Goal: Transaction & Acquisition: Download file/media

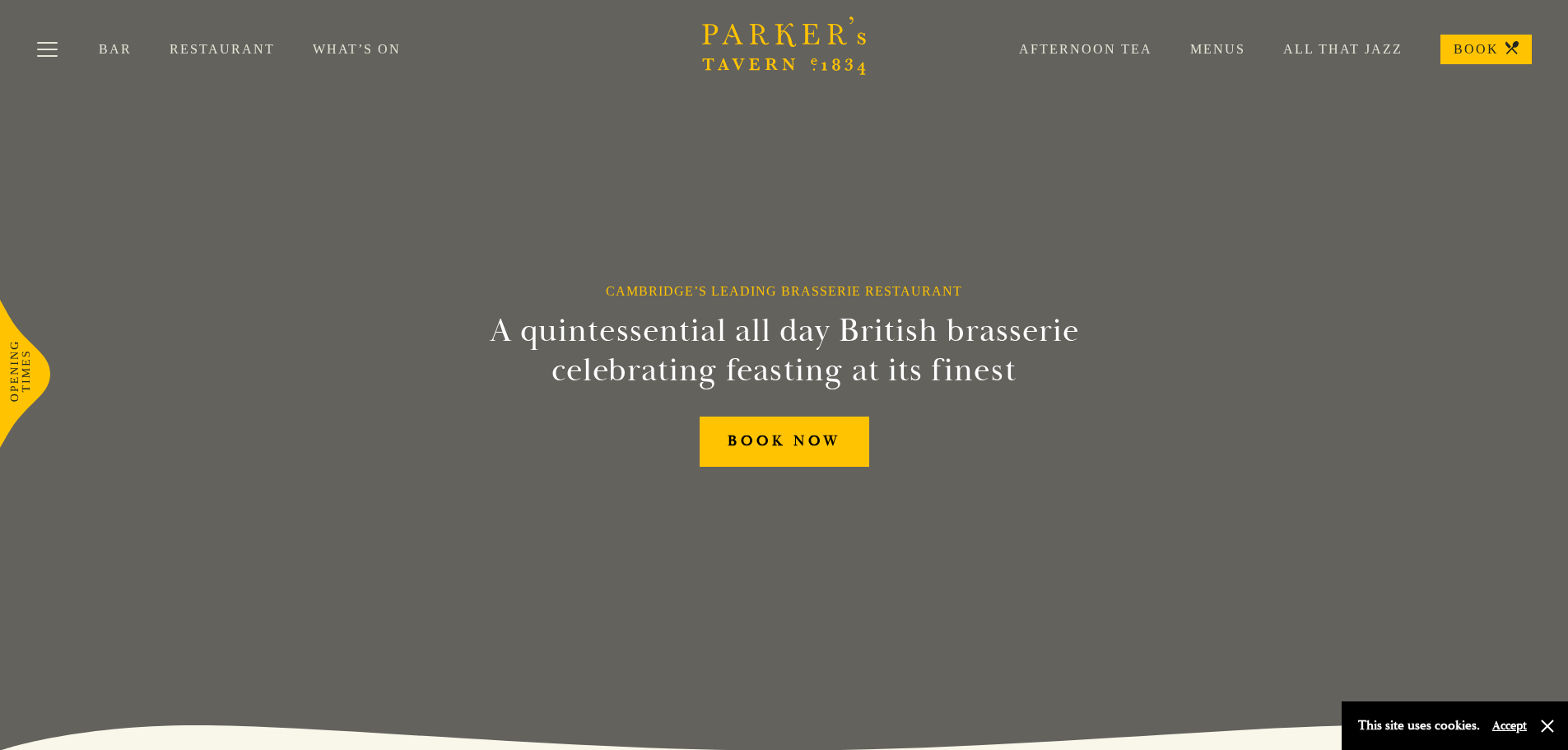
click at [1225, 53] on link "Menus" at bounding box center [1199, 49] width 93 height 16
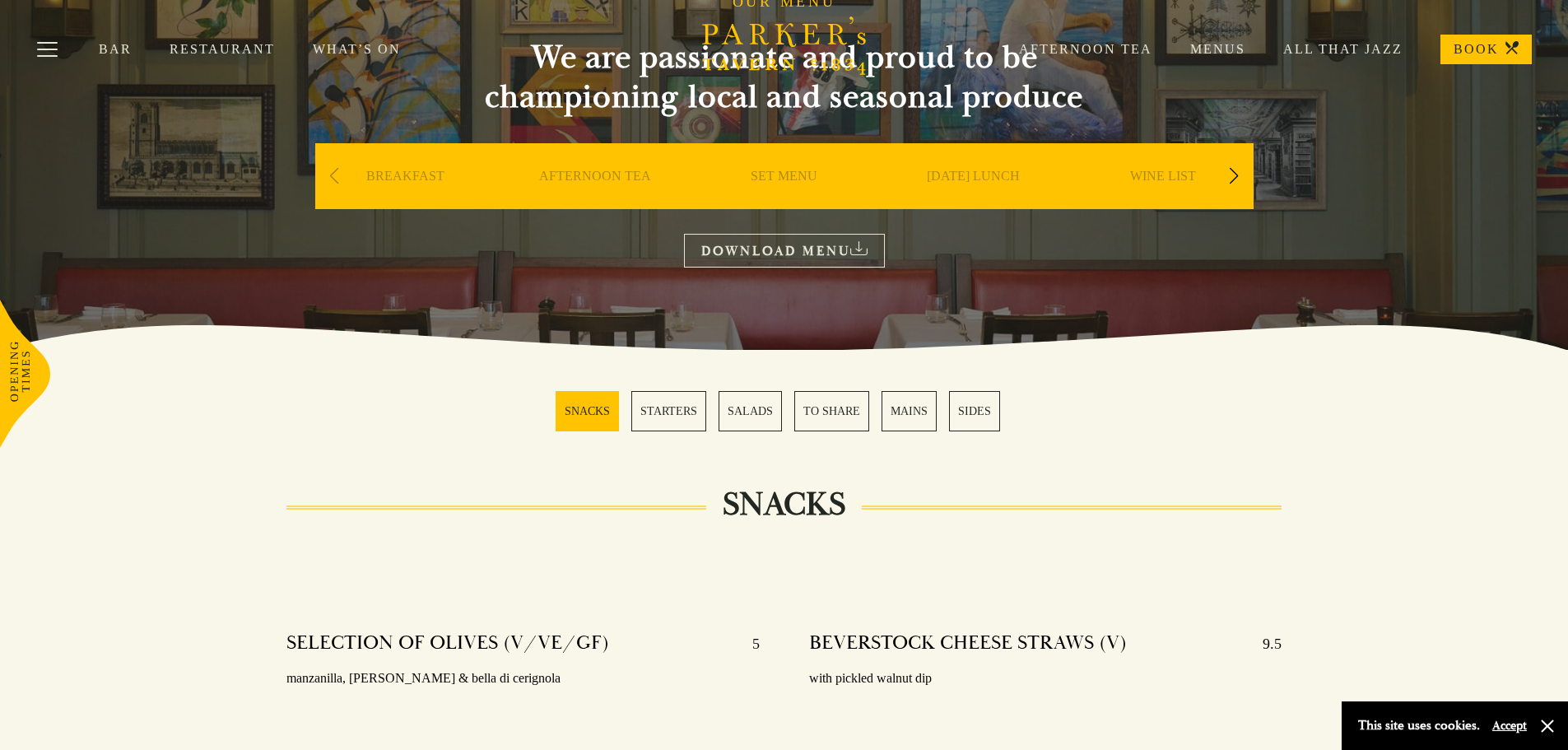
scroll to position [165, 0]
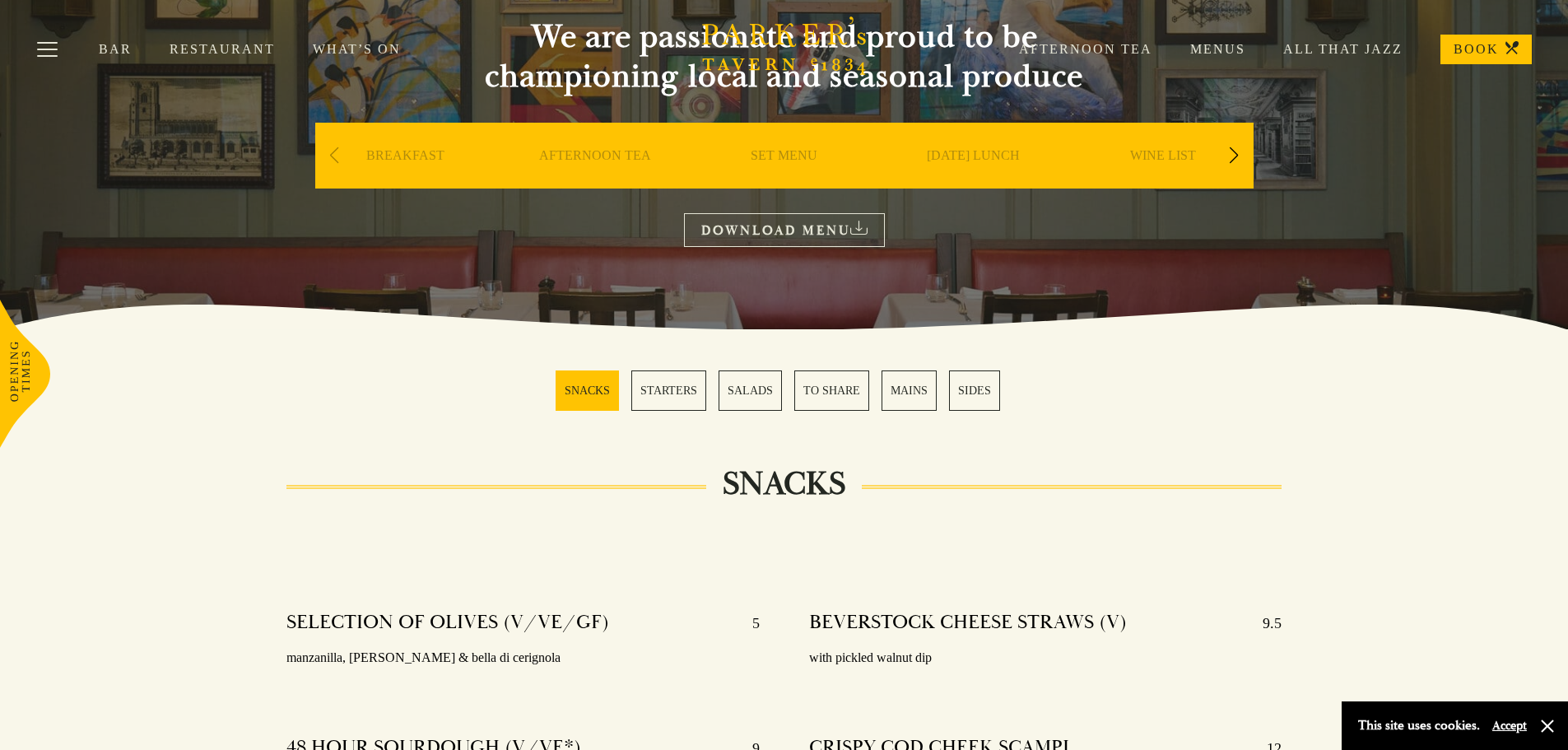
click at [899, 383] on link "MAINS" at bounding box center [909, 390] width 55 height 40
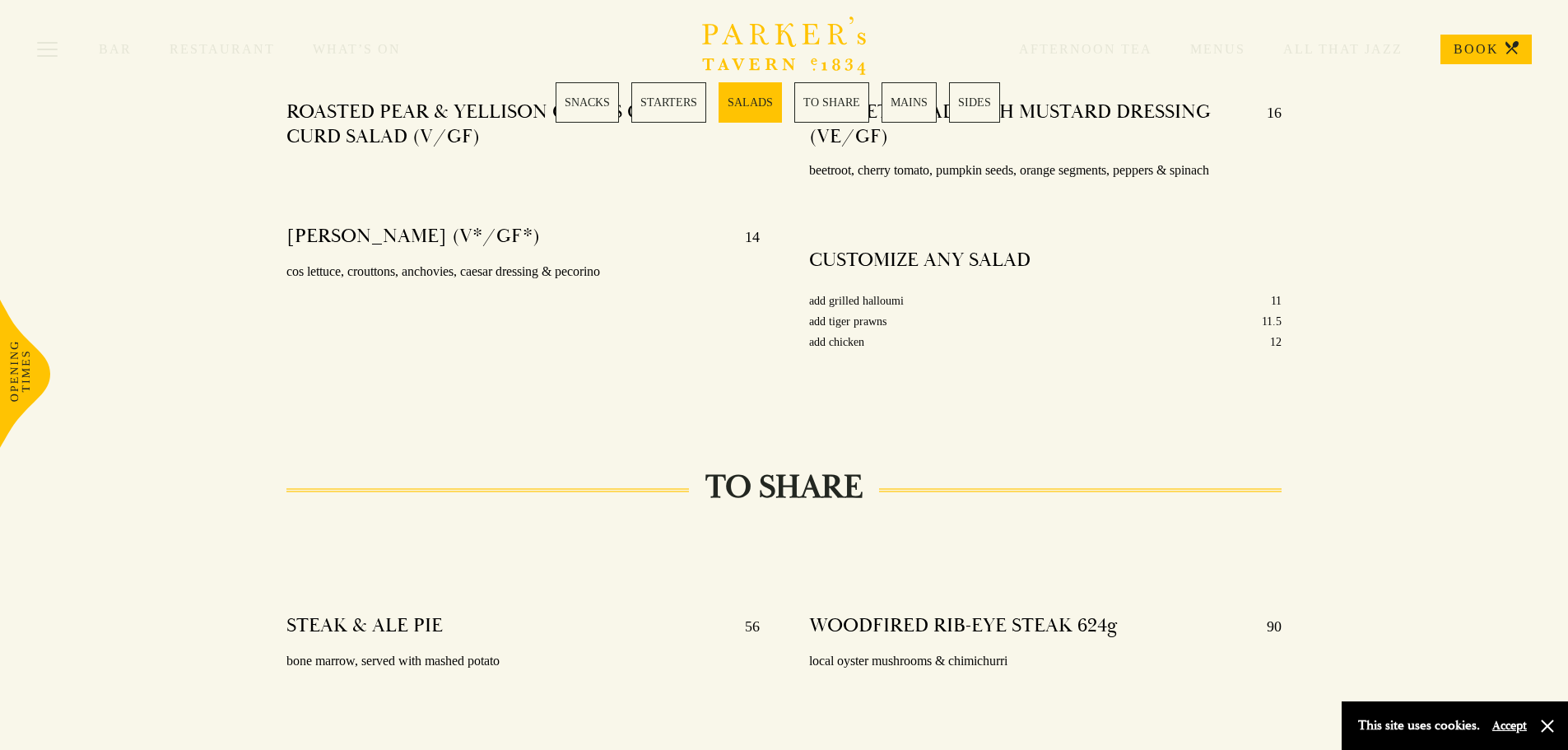
scroll to position [2321, 0]
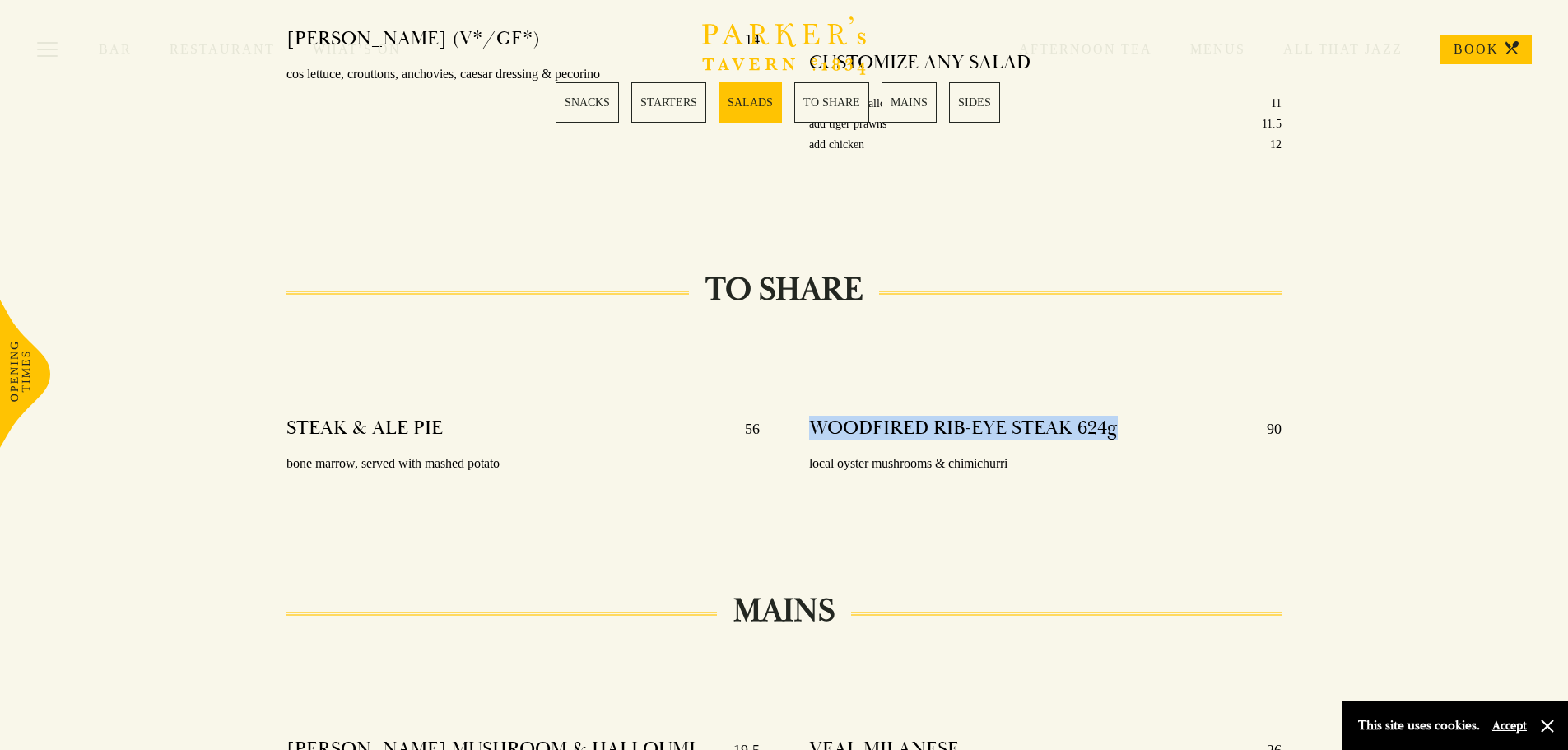
drag, startPoint x: 817, startPoint y: 402, endPoint x: 1117, endPoint y: 403, distance: 300.0
click at [1117, 415] on div "WOODFIRED RIB-EYE STEAK 624g 90" at bounding box center [1046, 428] width 473 height 26
click at [1118, 415] on div "WOODFIRED RIB-EYE STEAK 624g 90" at bounding box center [1046, 428] width 473 height 26
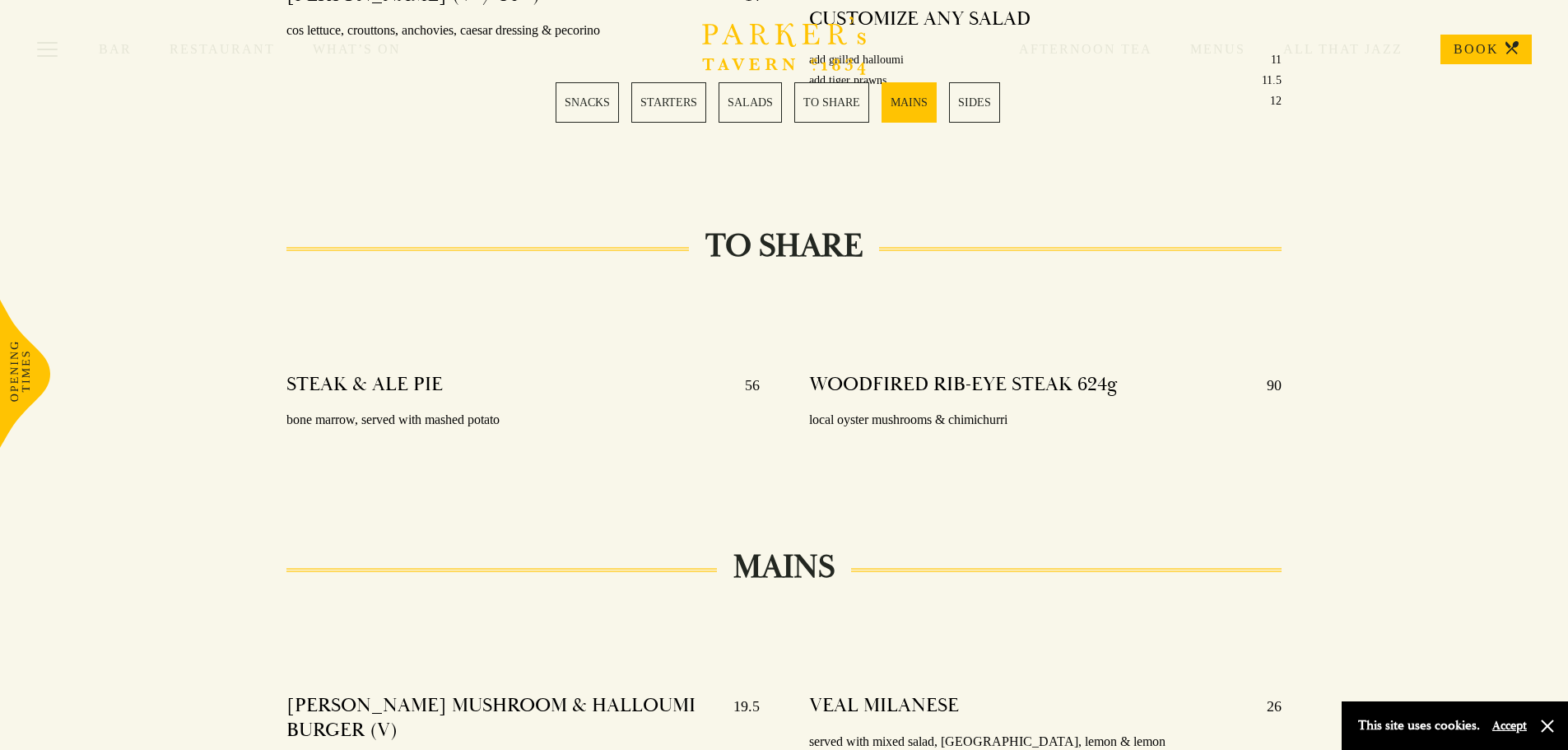
scroll to position [2403, 0]
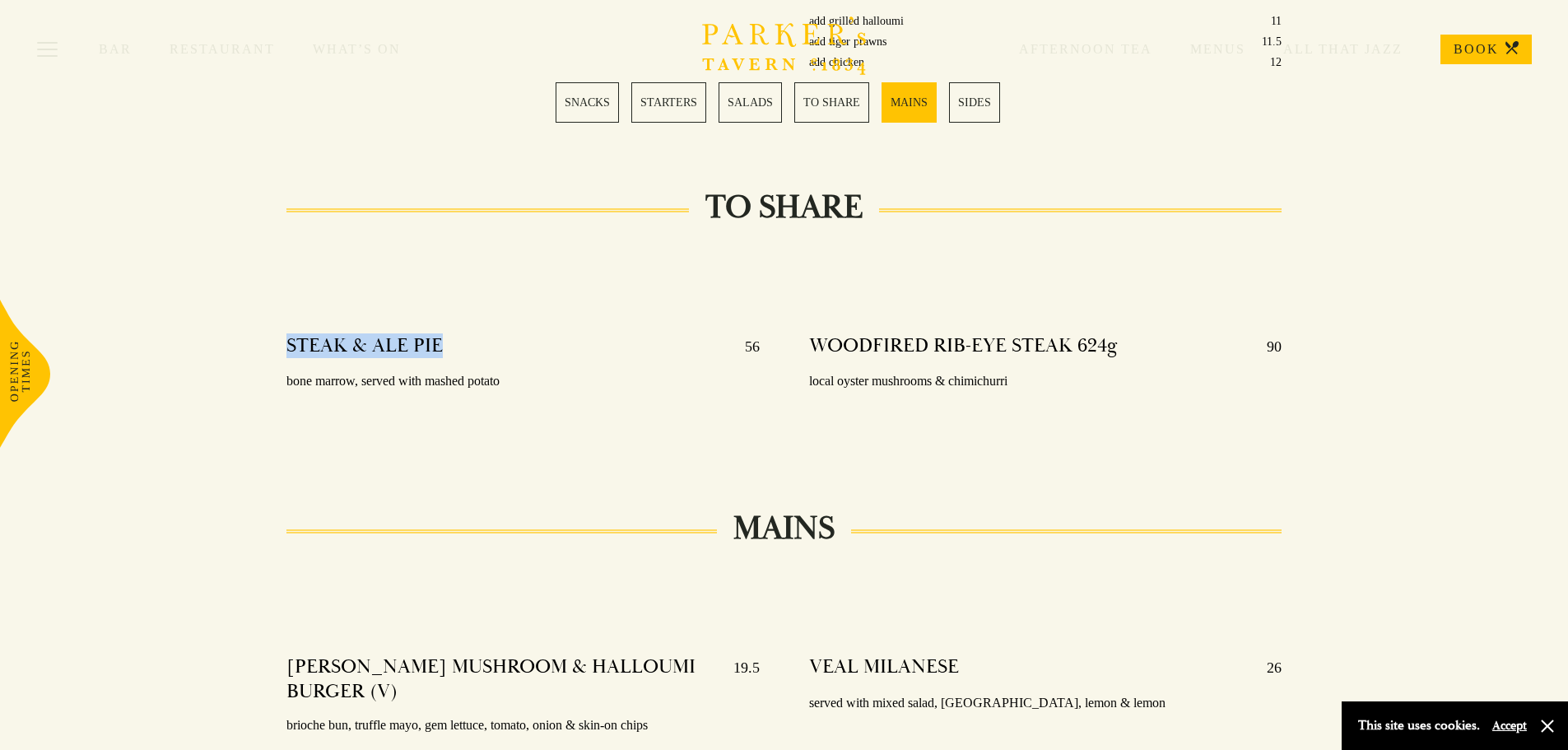
drag, startPoint x: 279, startPoint y: 316, endPoint x: 465, endPoint y: 322, distance: 186.1
click at [465, 322] on div "STEAK & ALE PIE 56 bone marrow, served with mashed potato" at bounding box center [523, 385] width 522 height 125
drag, startPoint x: 749, startPoint y: 330, endPoint x: 737, endPoint y: 319, distance: 16.3
click at [737, 334] on p "56" at bounding box center [744, 346] width 31 height 26
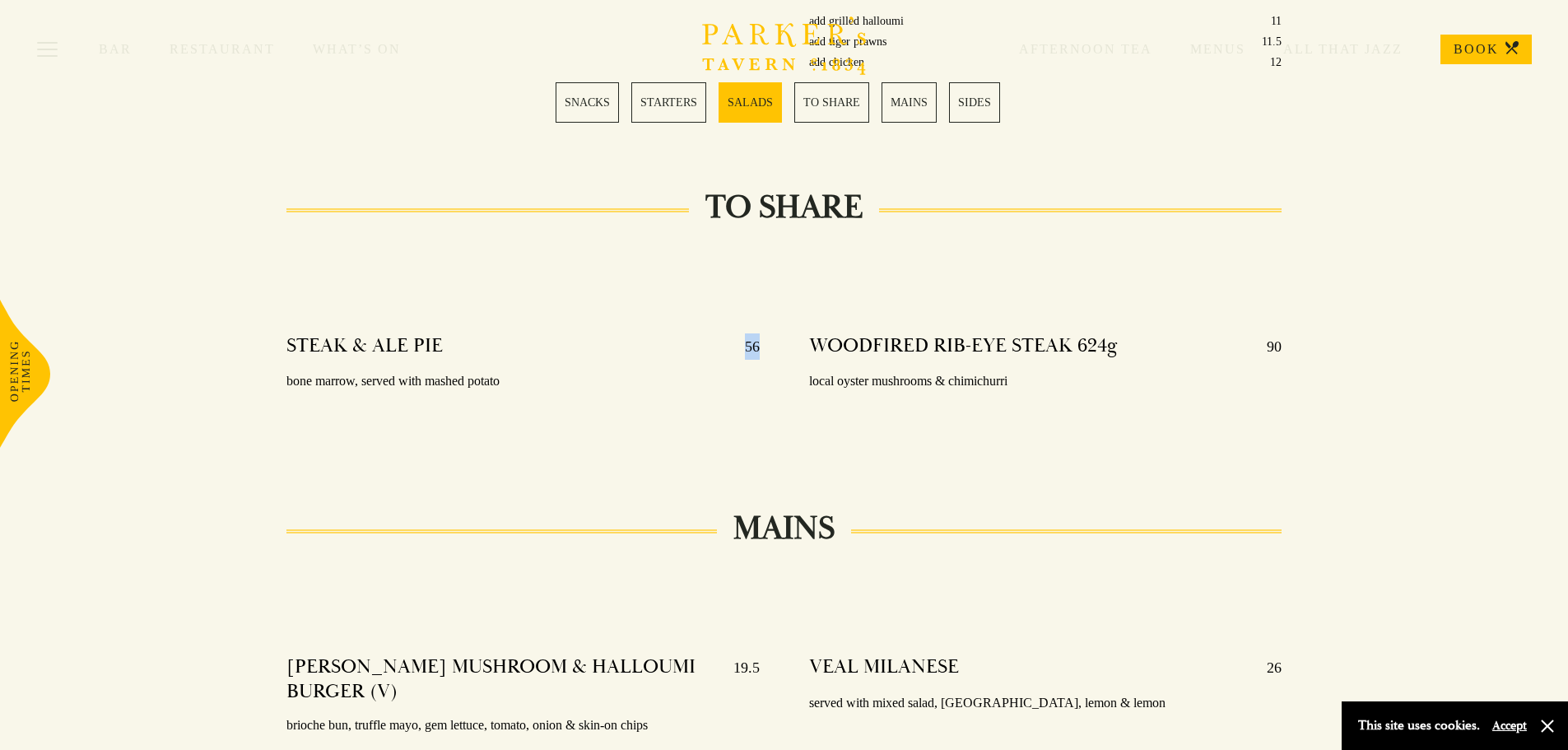
drag, startPoint x: 748, startPoint y: 319, endPoint x: 758, endPoint y: 322, distance: 10.4
click at [758, 334] on p "56" at bounding box center [744, 346] width 31 height 26
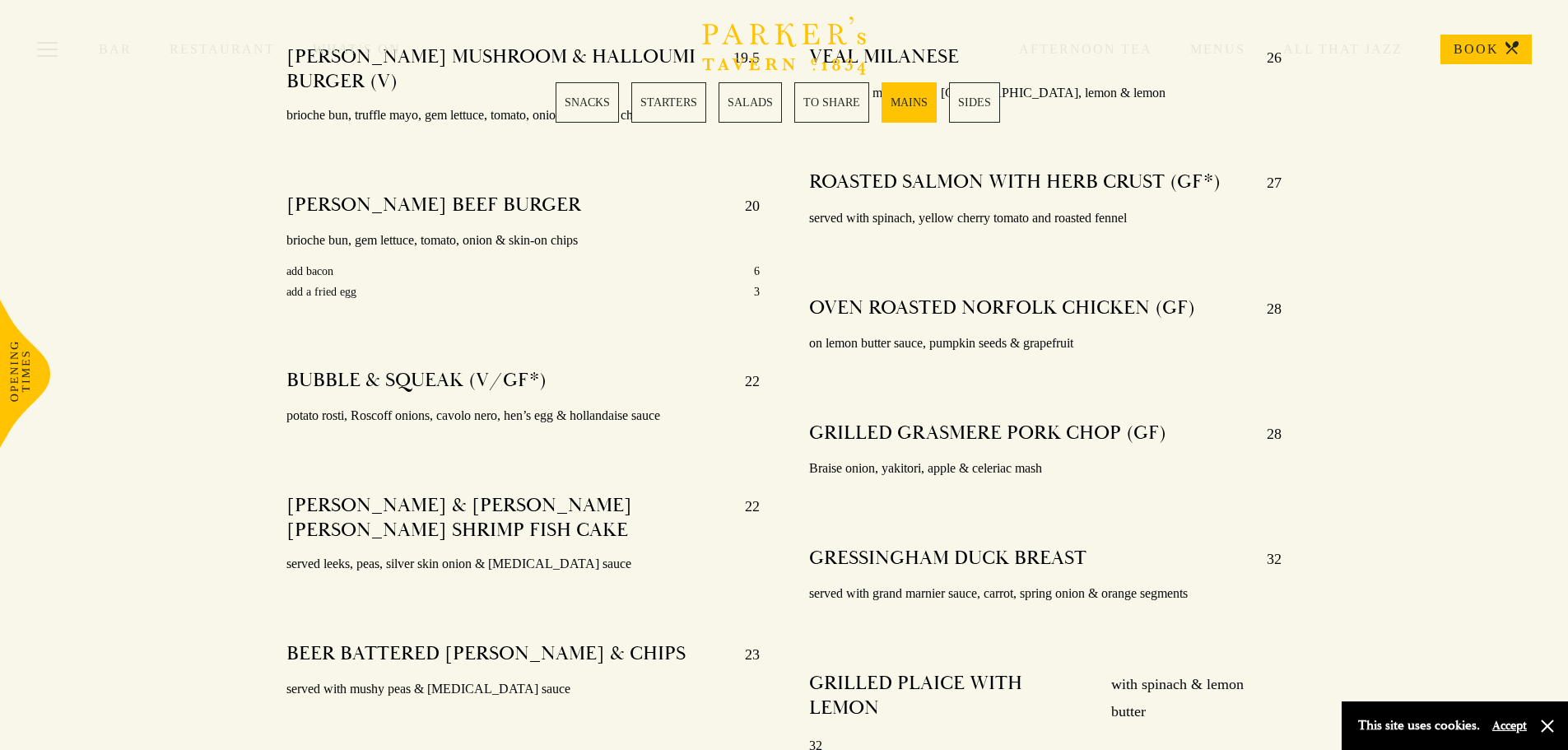
scroll to position [3063, 0]
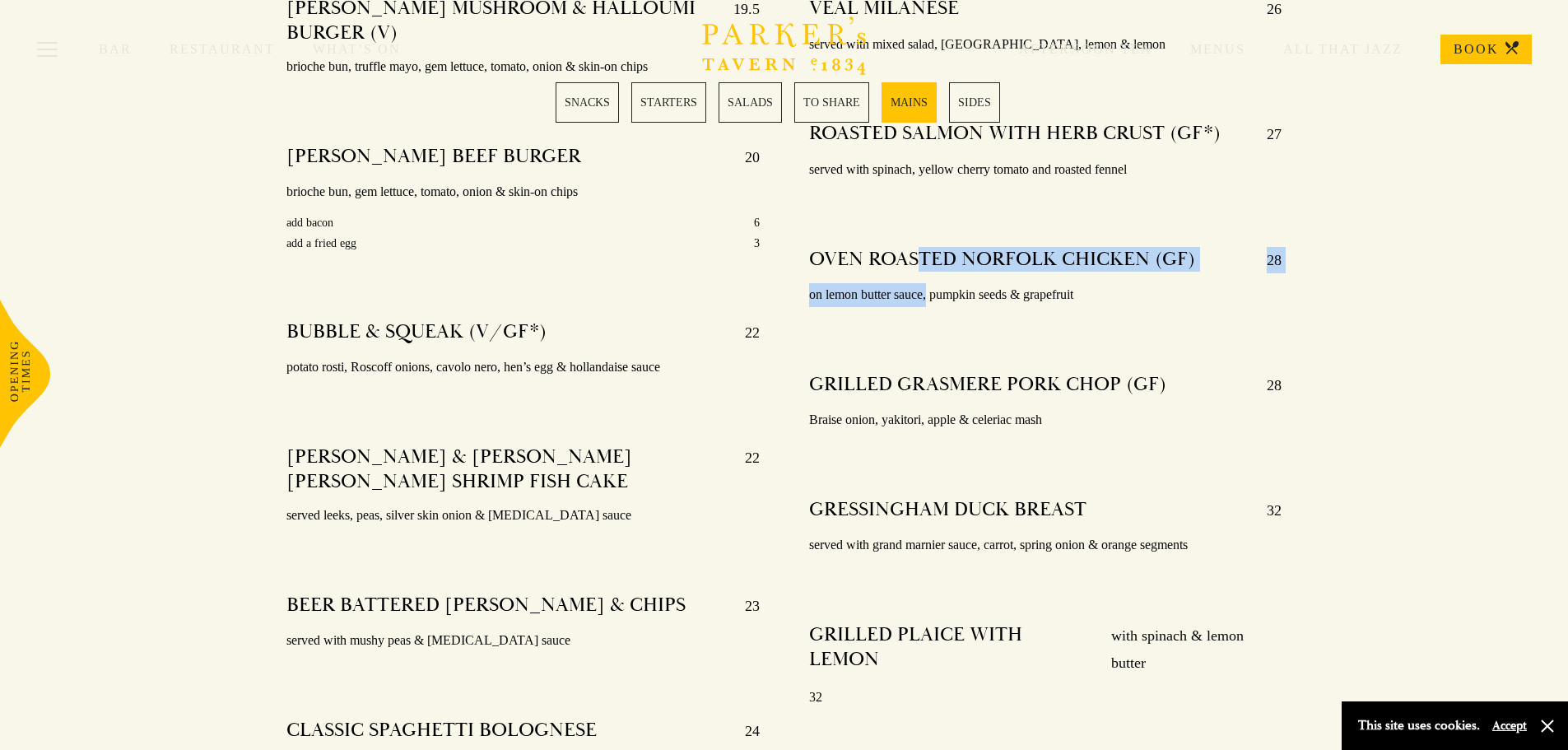
drag, startPoint x: 921, startPoint y: 234, endPoint x: 928, endPoint y: 262, distance: 28.9
click at [928, 262] on div "OVEN ROASTED NORFOLK CHICKEN (GF) 28 on lemon butter sauce, pumpkin seeds & gra…" at bounding box center [1046, 277] width 473 height 84
click at [929, 283] on p "on lemon butter sauce, pumpkin seeds & grapefruit" at bounding box center [1046, 295] width 473 height 24
click at [925, 283] on p "on lemon butter sauce, pumpkin seeds & grapefruit" at bounding box center [1046, 295] width 473 height 24
click at [1035, 308] on div at bounding box center [1046, 313] width 473 height 13
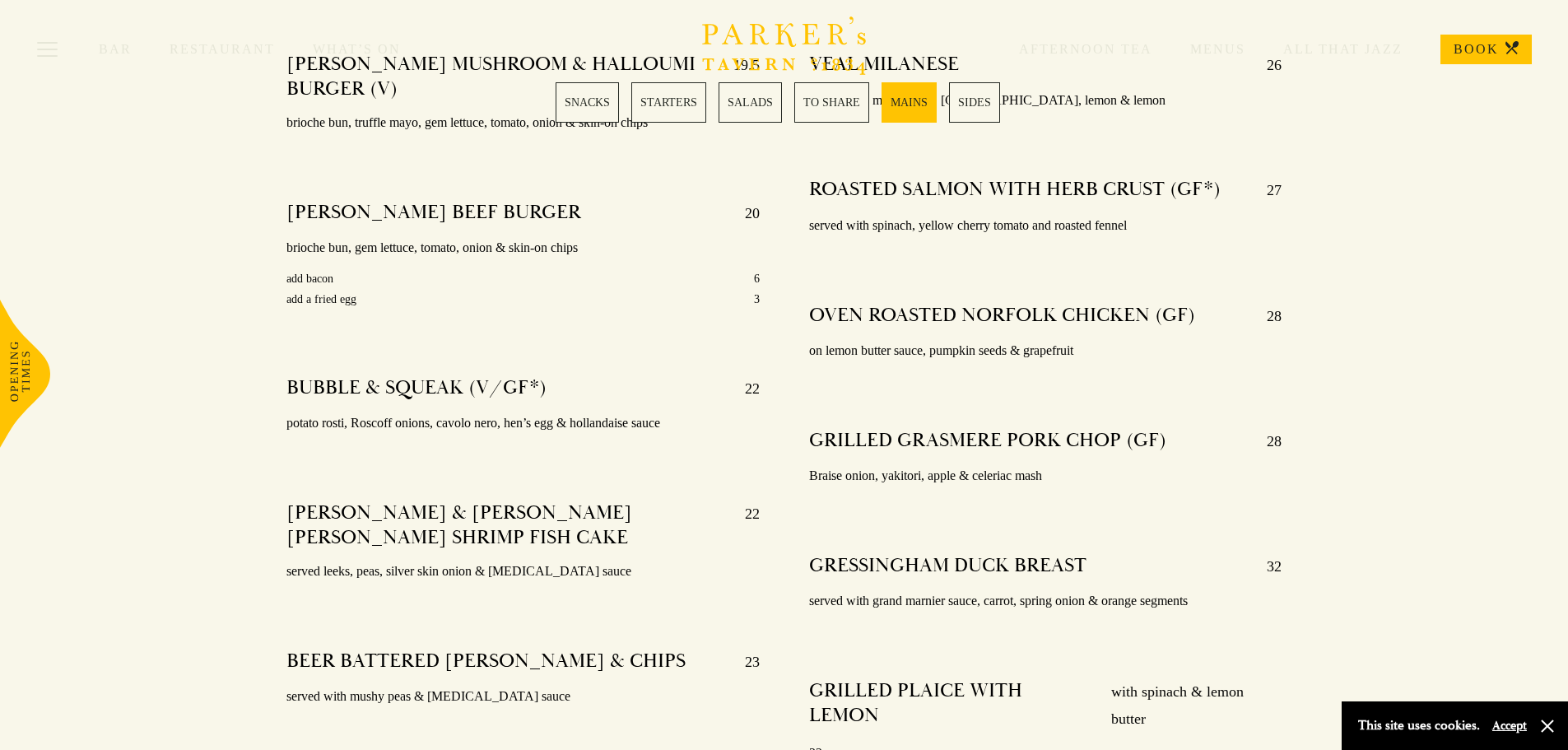
scroll to position [2980, 0]
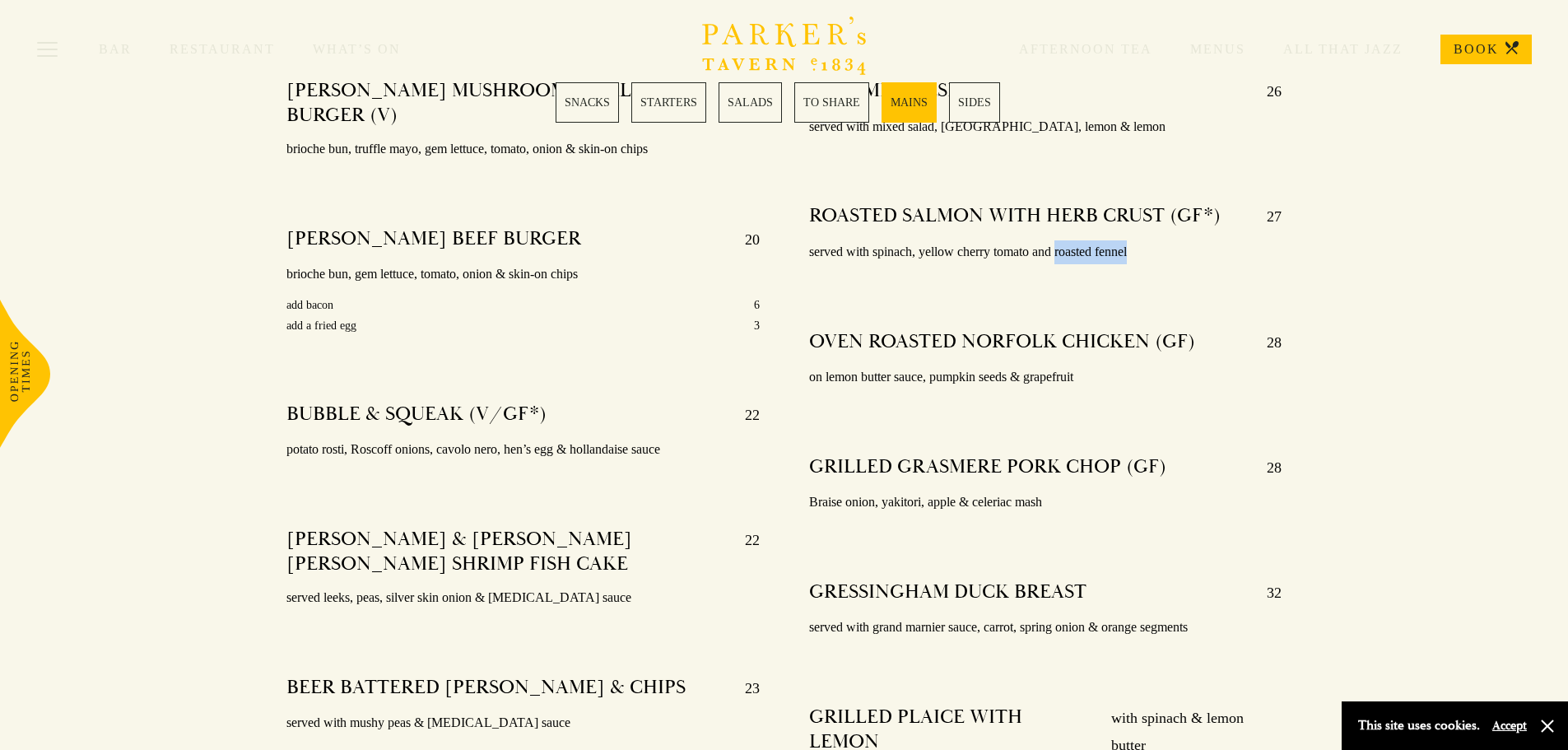
drag, startPoint x: 1133, startPoint y: 223, endPoint x: 1057, endPoint y: 220, distance: 76.1
click at [1057, 240] on p "served with spinach, yellow cherry tomato and roasted fennel" at bounding box center [1046, 252] width 473 height 24
click at [1070, 271] on div "VEAL MILANESE 26 served with mixed salad, café du Paris, lemon & lemon ROASTED …" at bounding box center [1046, 552] width 522 height 973
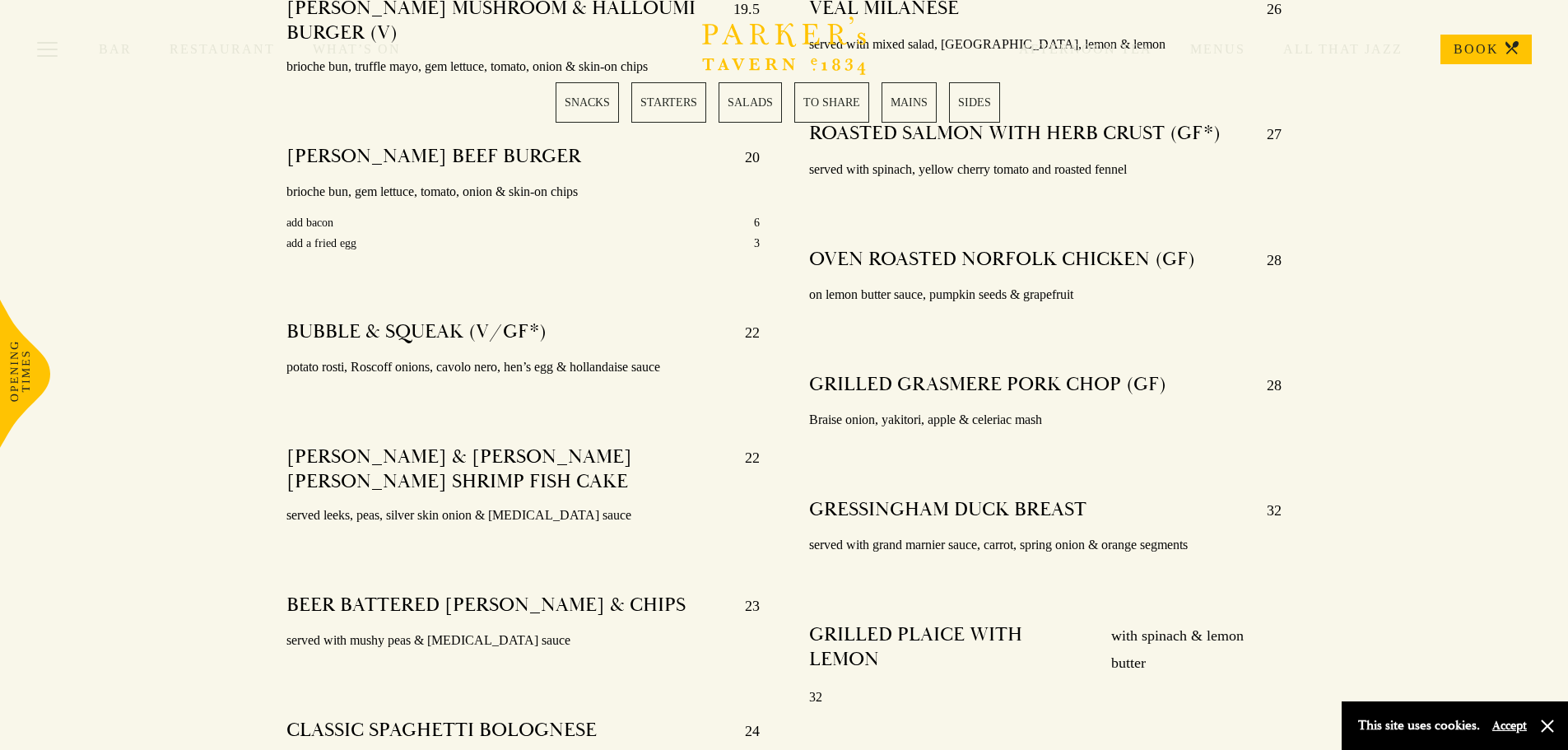
scroll to position [3145, 0]
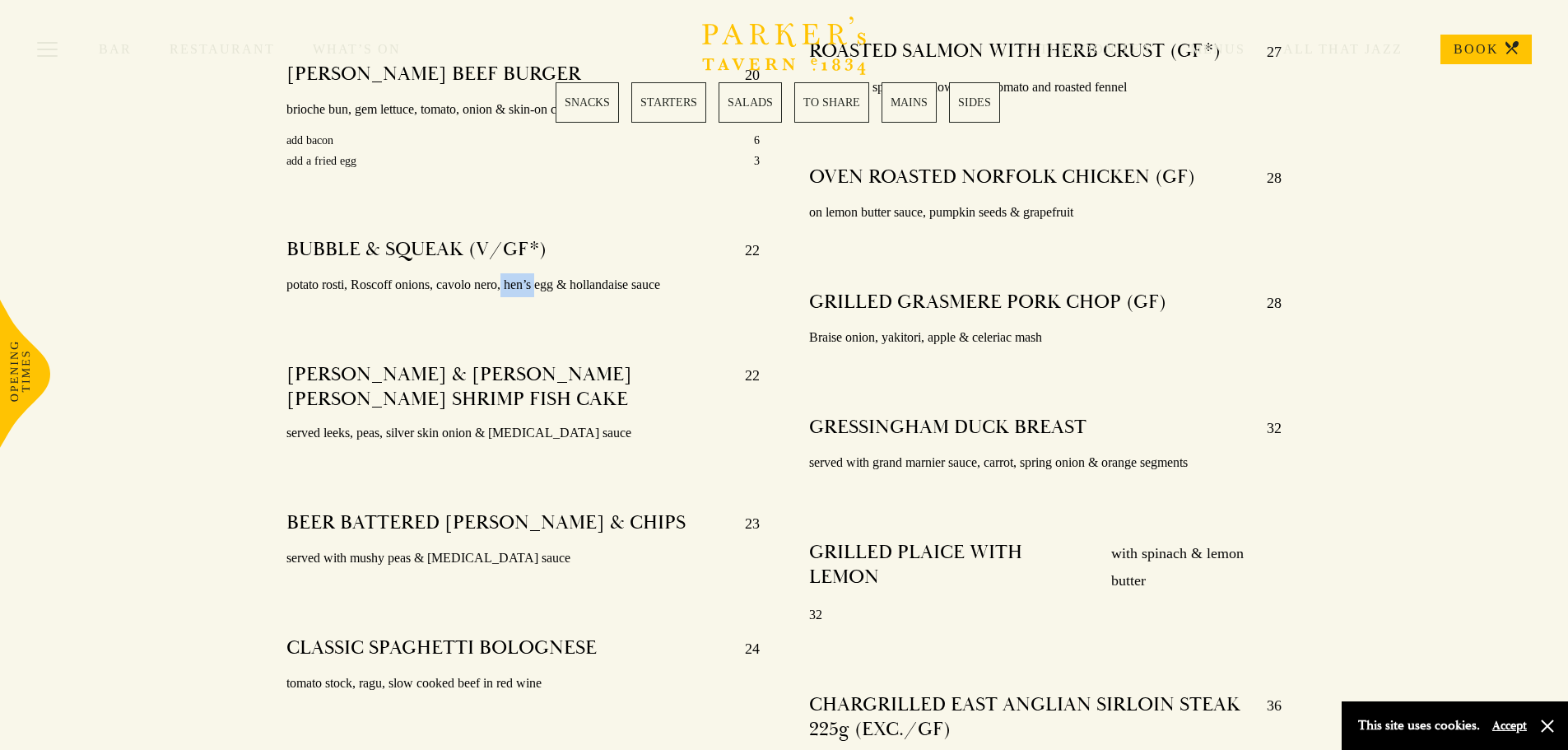
drag, startPoint x: 505, startPoint y: 265, endPoint x: 541, endPoint y: 273, distance: 36.9
click at [541, 274] on p "potato rosti, Roscoff onions, cavolo nero, hen’s egg & hollandaise sauce" at bounding box center [522, 285] width 473 height 24
click at [546, 274] on p "potato rosti, Roscoff onions, cavolo nero, hen’s egg & hollandaise sauce" at bounding box center [522, 285] width 473 height 24
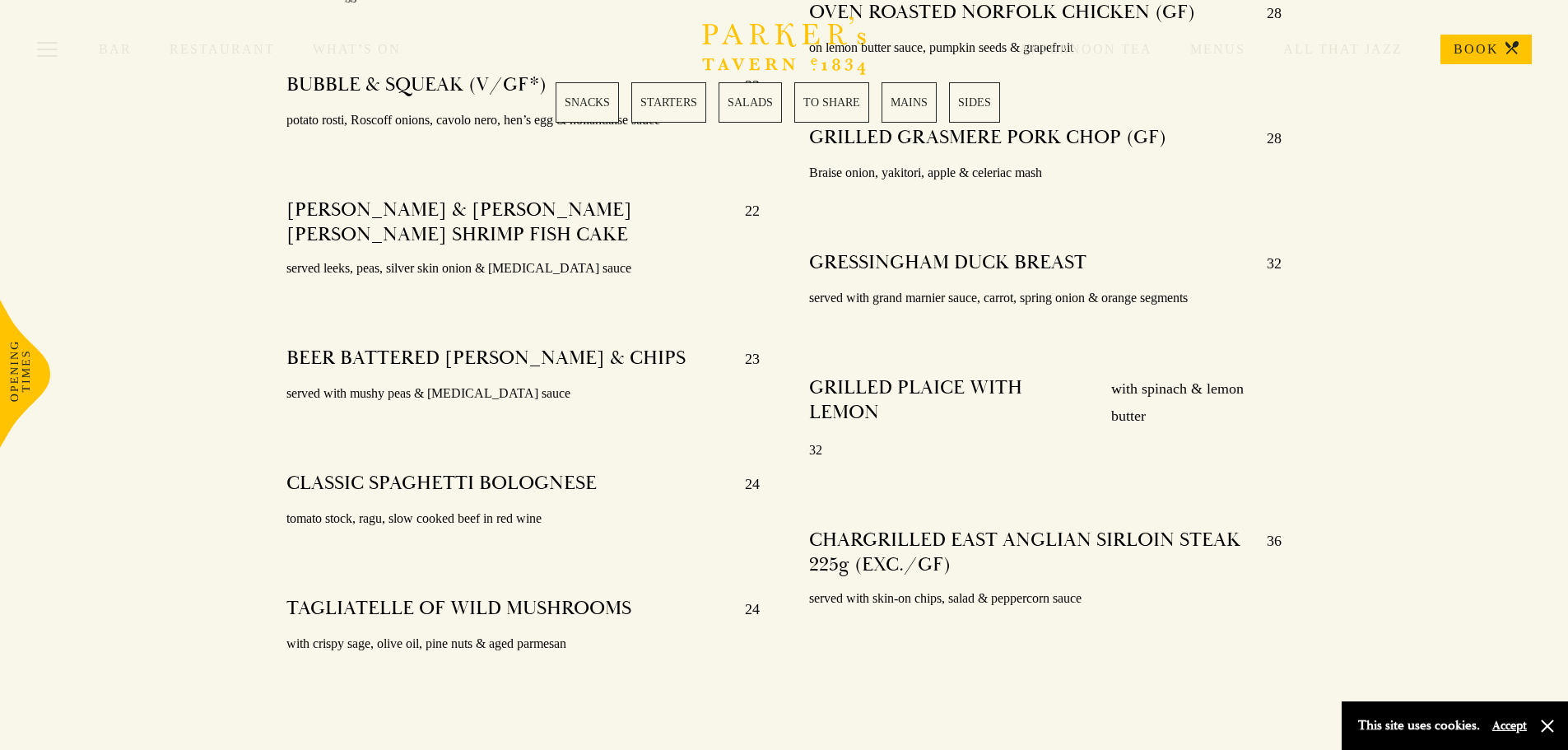
scroll to position [3228, 0]
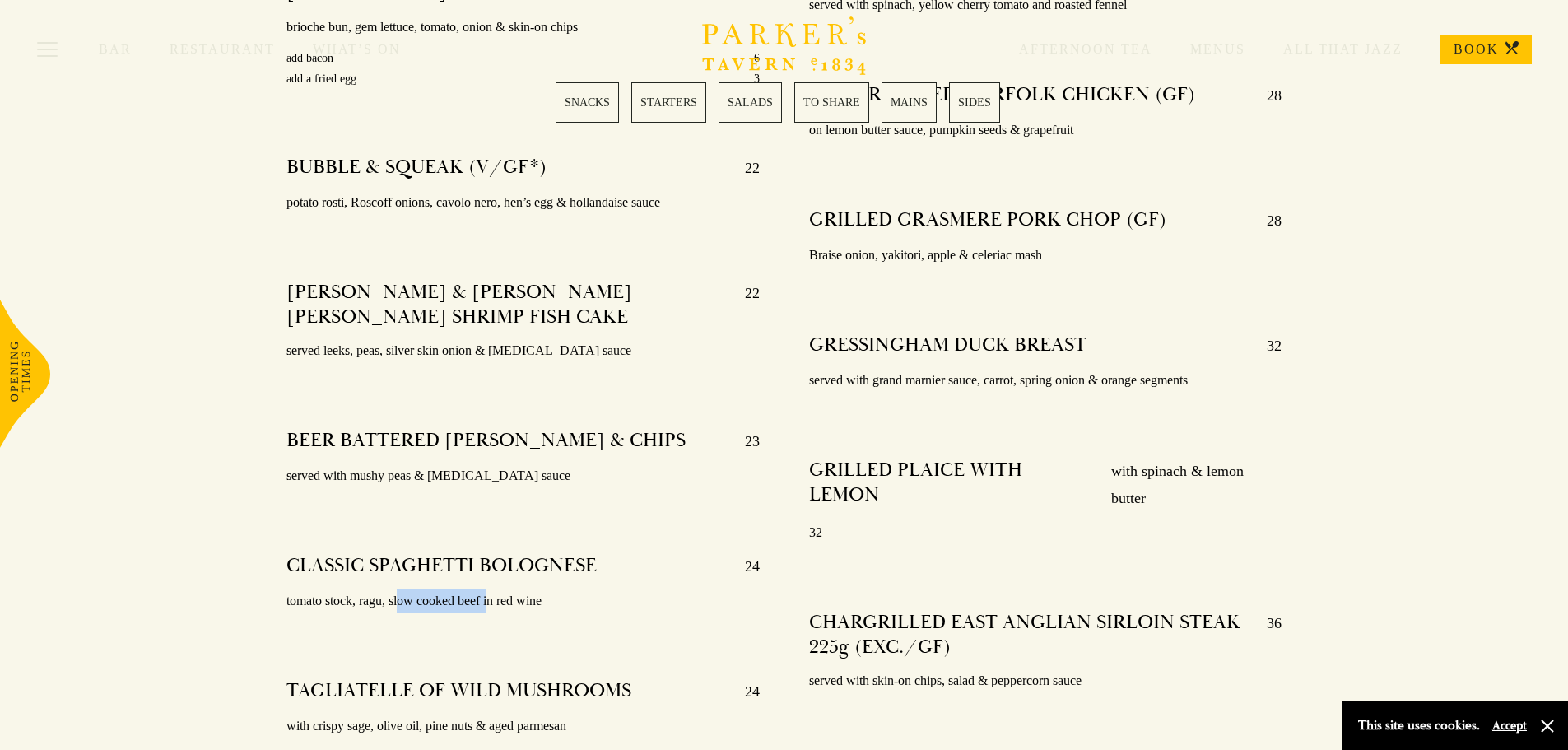
drag, startPoint x: 398, startPoint y: 582, endPoint x: 490, endPoint y: 581, distance: 92.0
click at [490, 590] on p "tomato stock, ragu, slow cooked beef in red wine" at bounding box center [522, 602] width 473 height 24
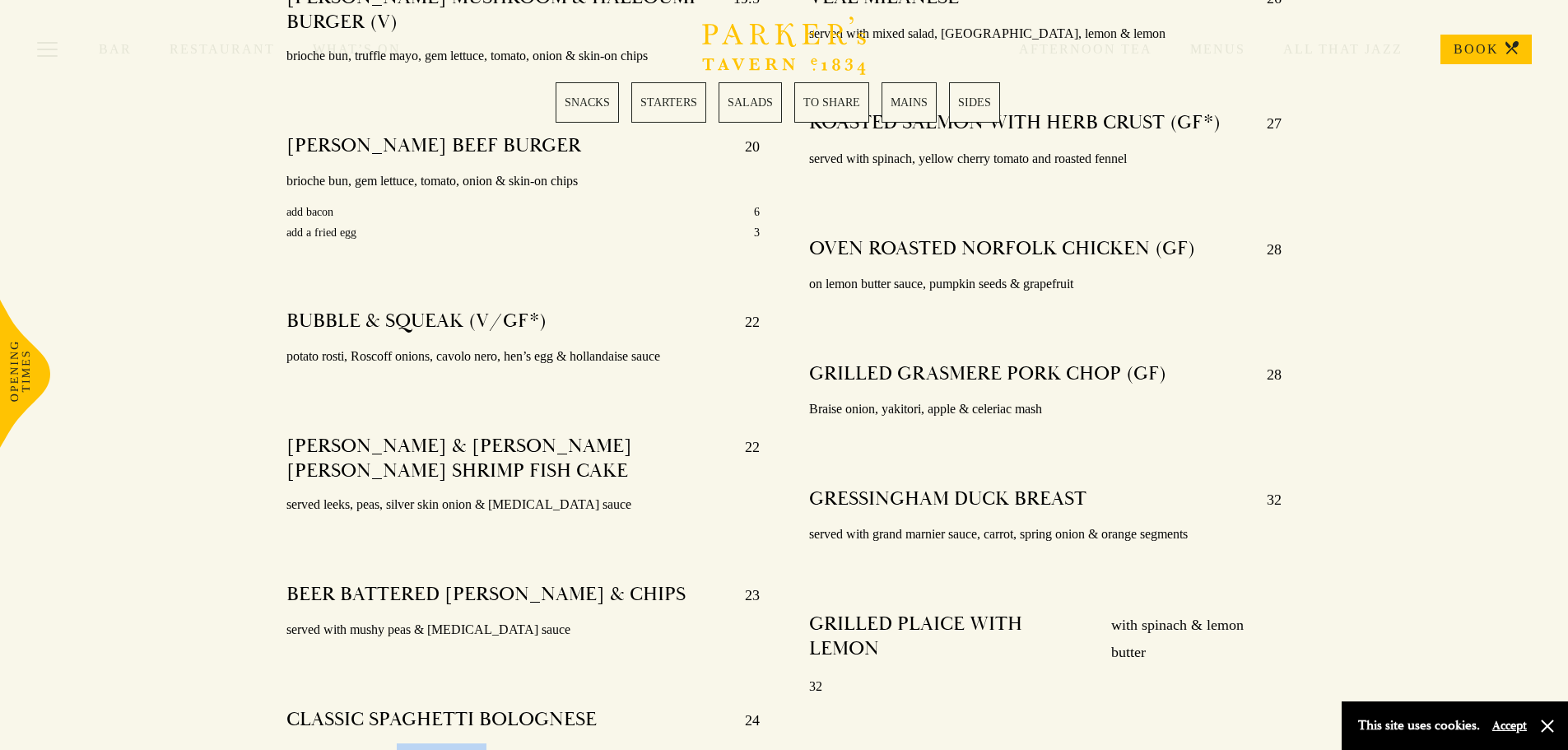
scroll to position [3063, 0]
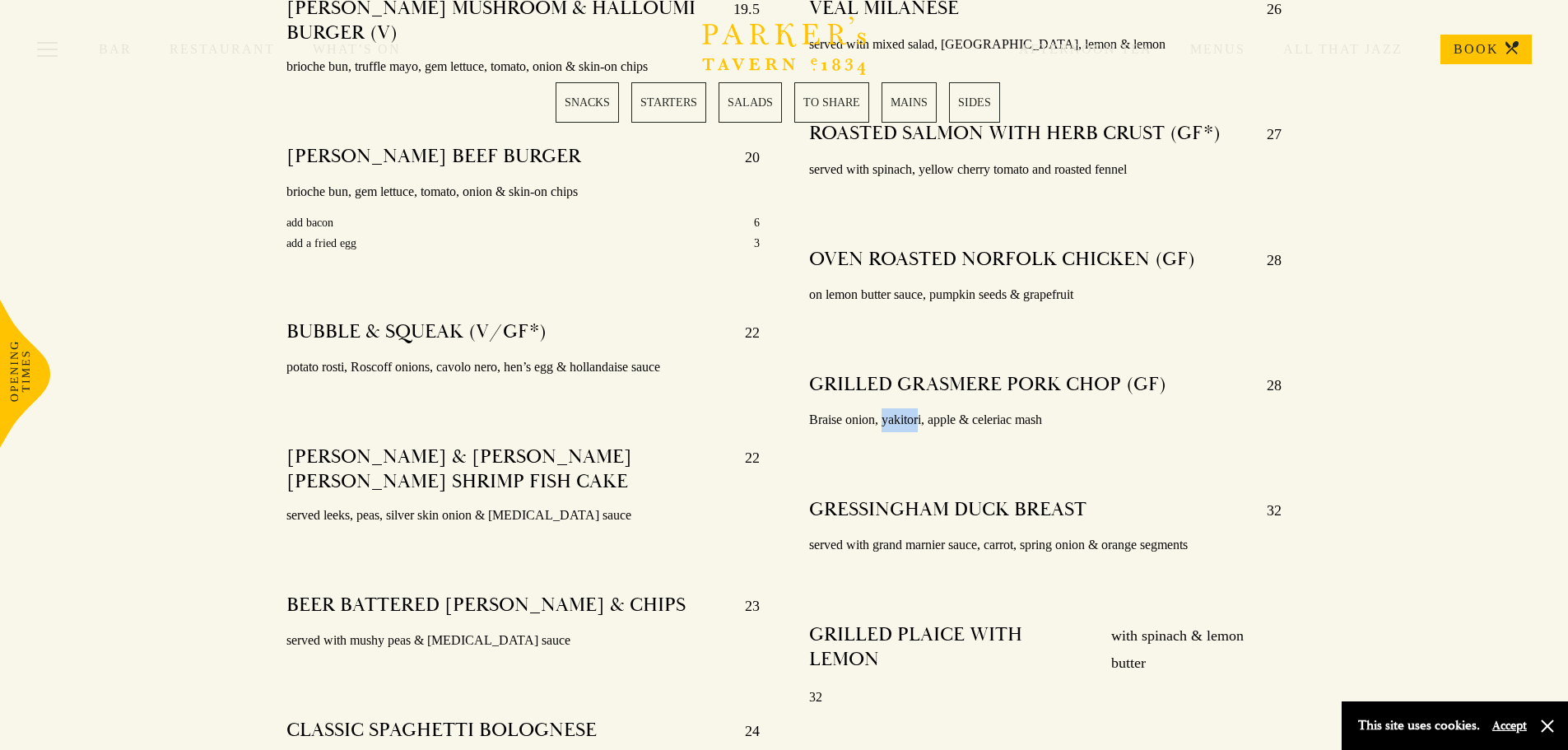
drag, startPoint x: 919, startPoint y: 398, endPoint x: 884, endPoint y: 403, distance: 35.4
click at [884, 409] on p "Braise onion, yakitori, apple & celeriac mash" at bounding box center [1046, 420] width 473 height 24
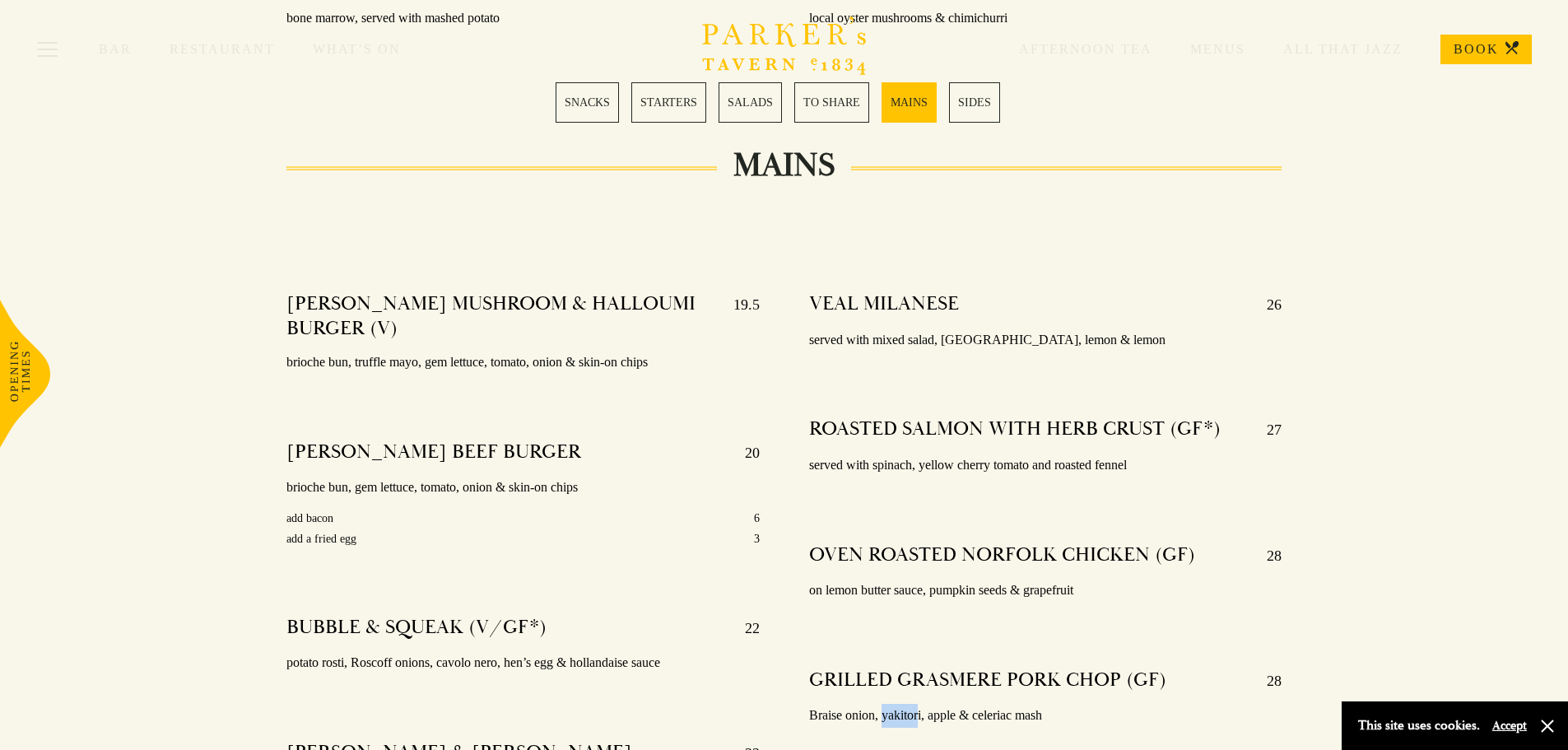
scroll to position [2733, 0]
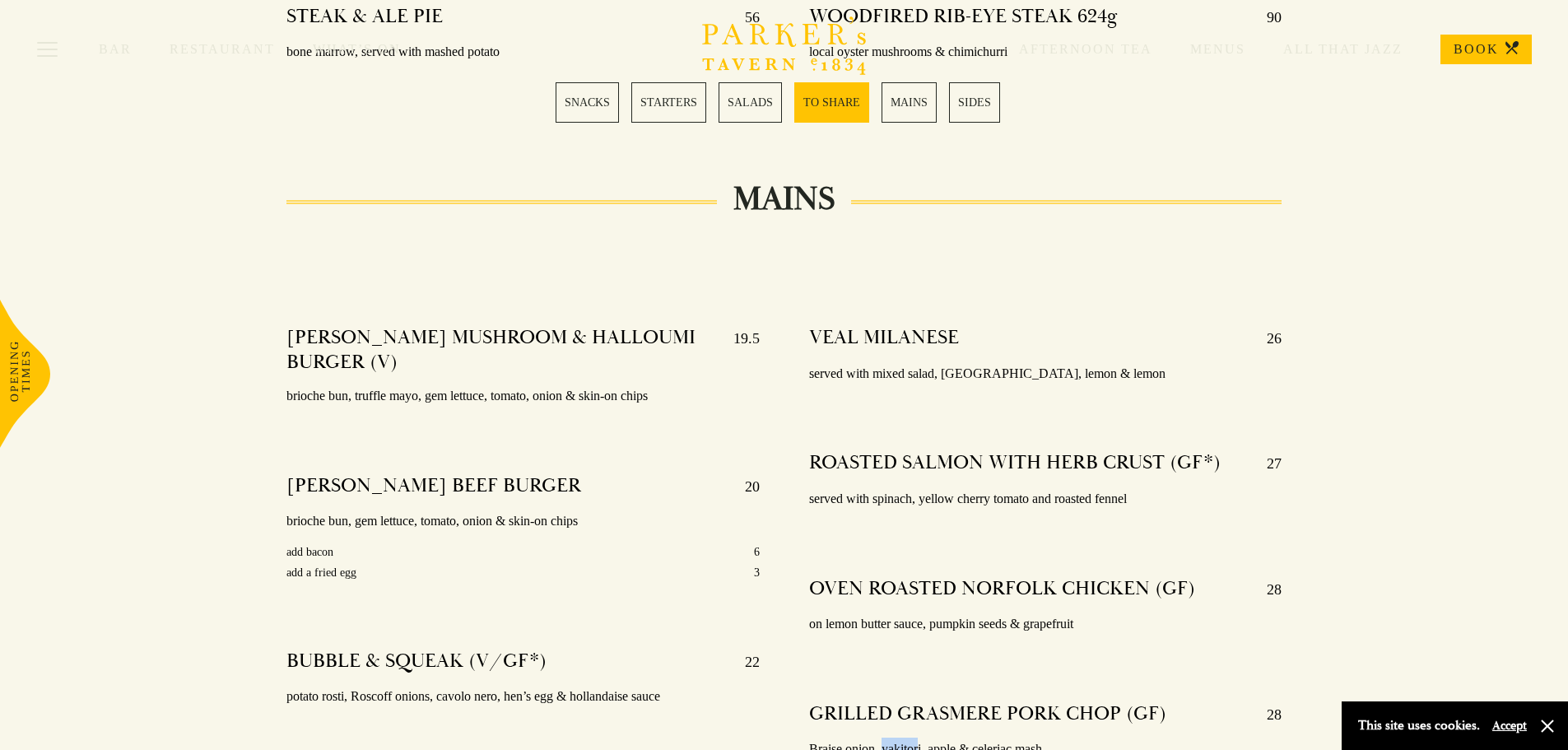
click at [671, 110] on link "STARTERS" at bounding box center [669, 102] width 75 height 40
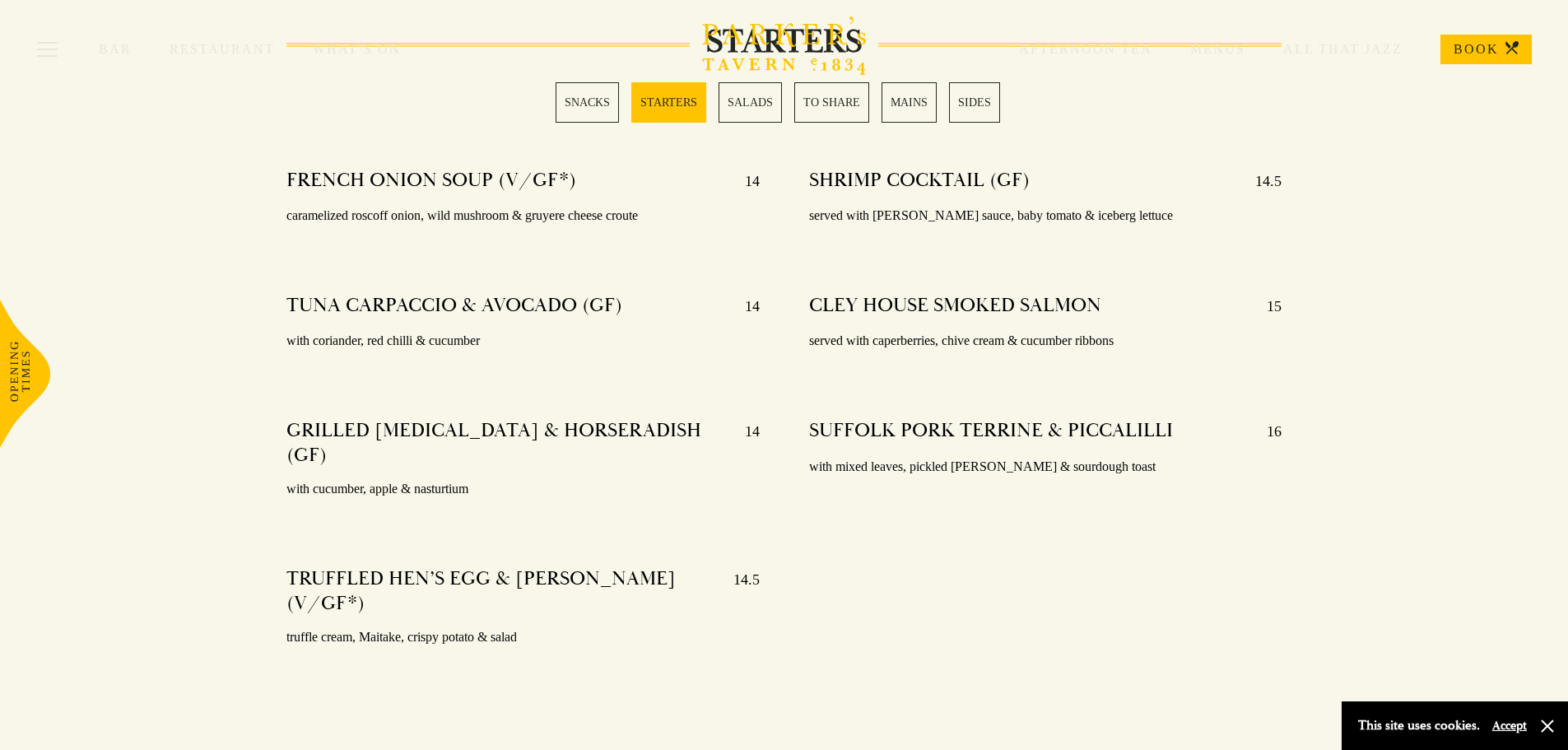
scroll to position [1272, 0]
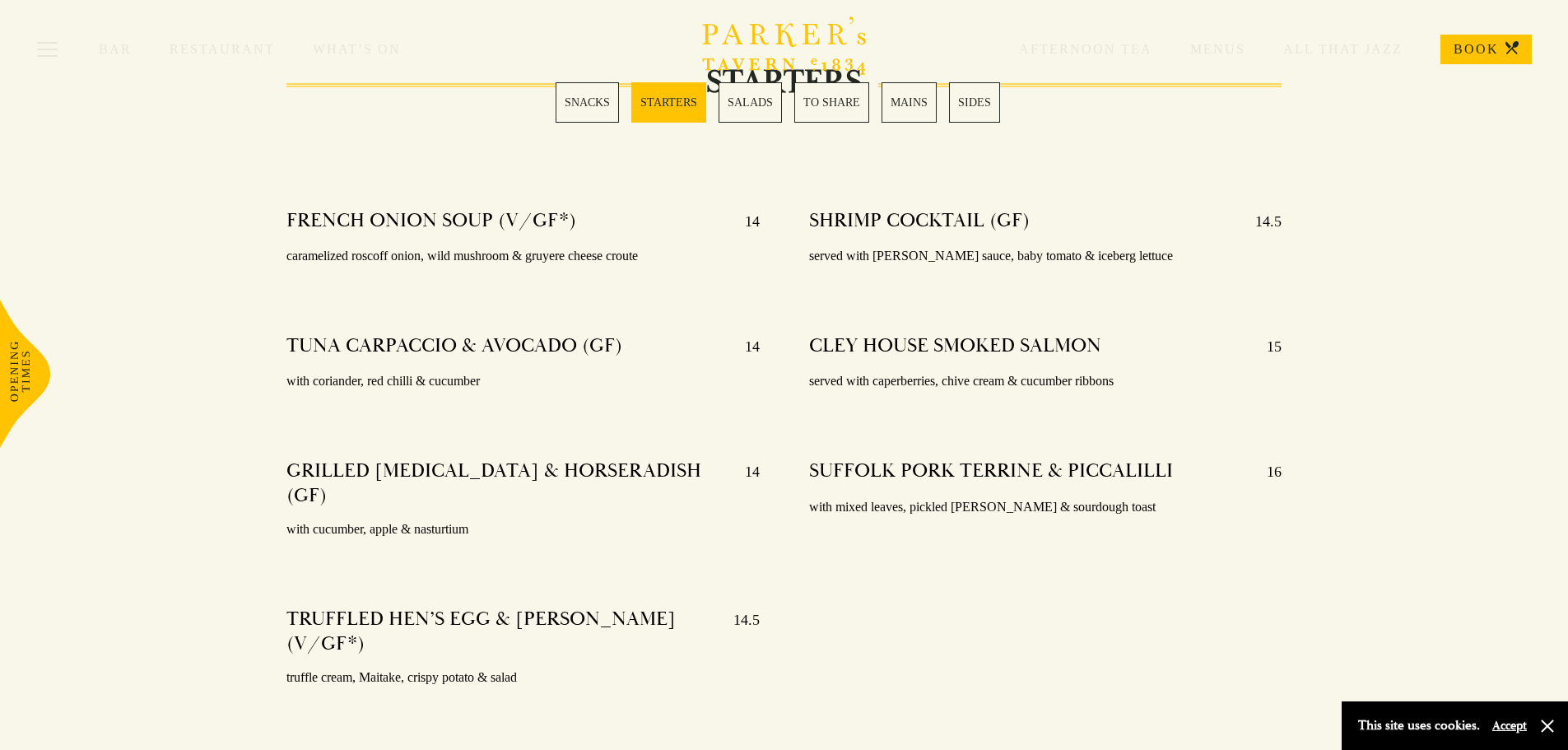
click at [341, 607] on h4 "TRUFFLED HEN’S EGG & SOURDOUGH (V/GF*)" at bounding box center [501, 631] width 431 height 49
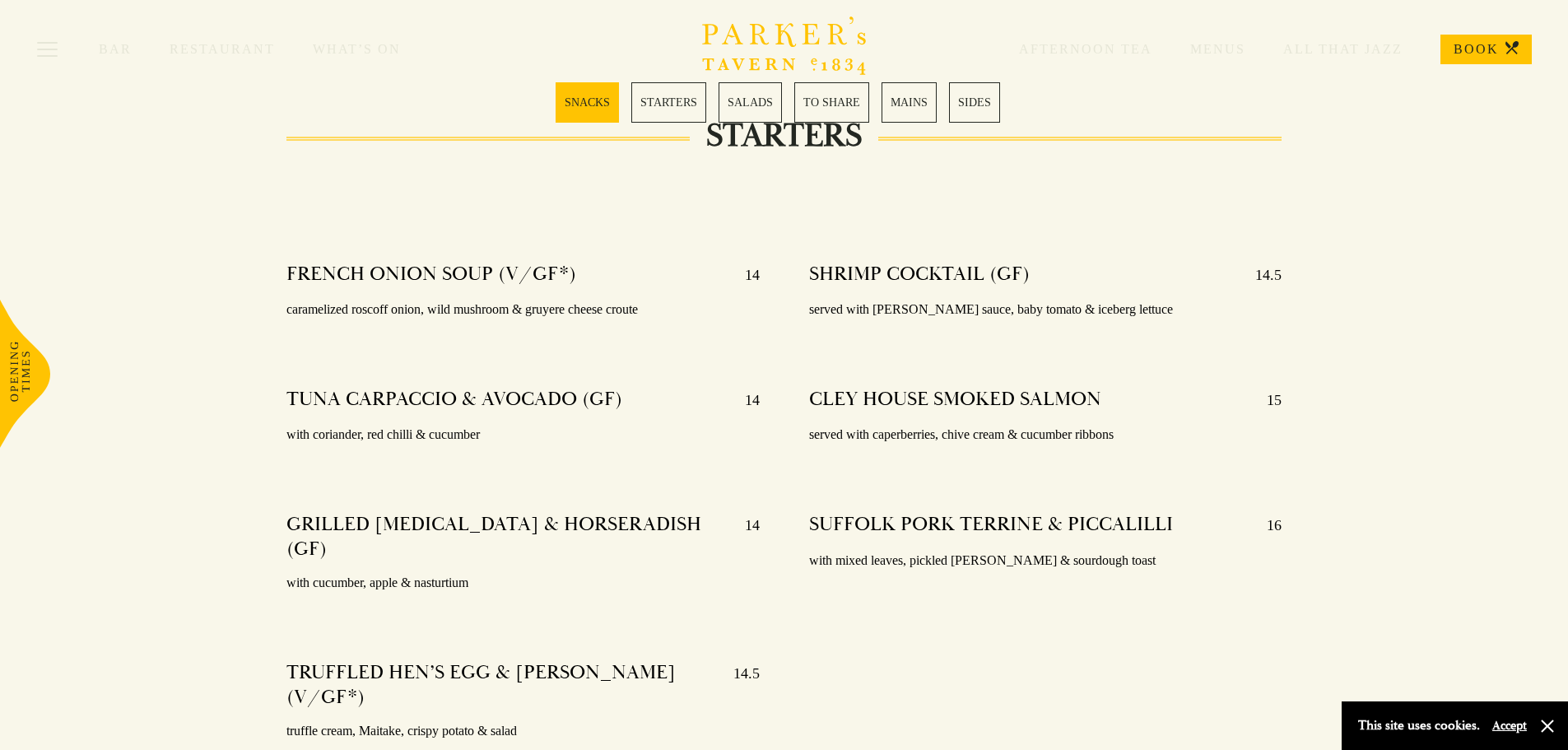
scroll to position [1190, 0]
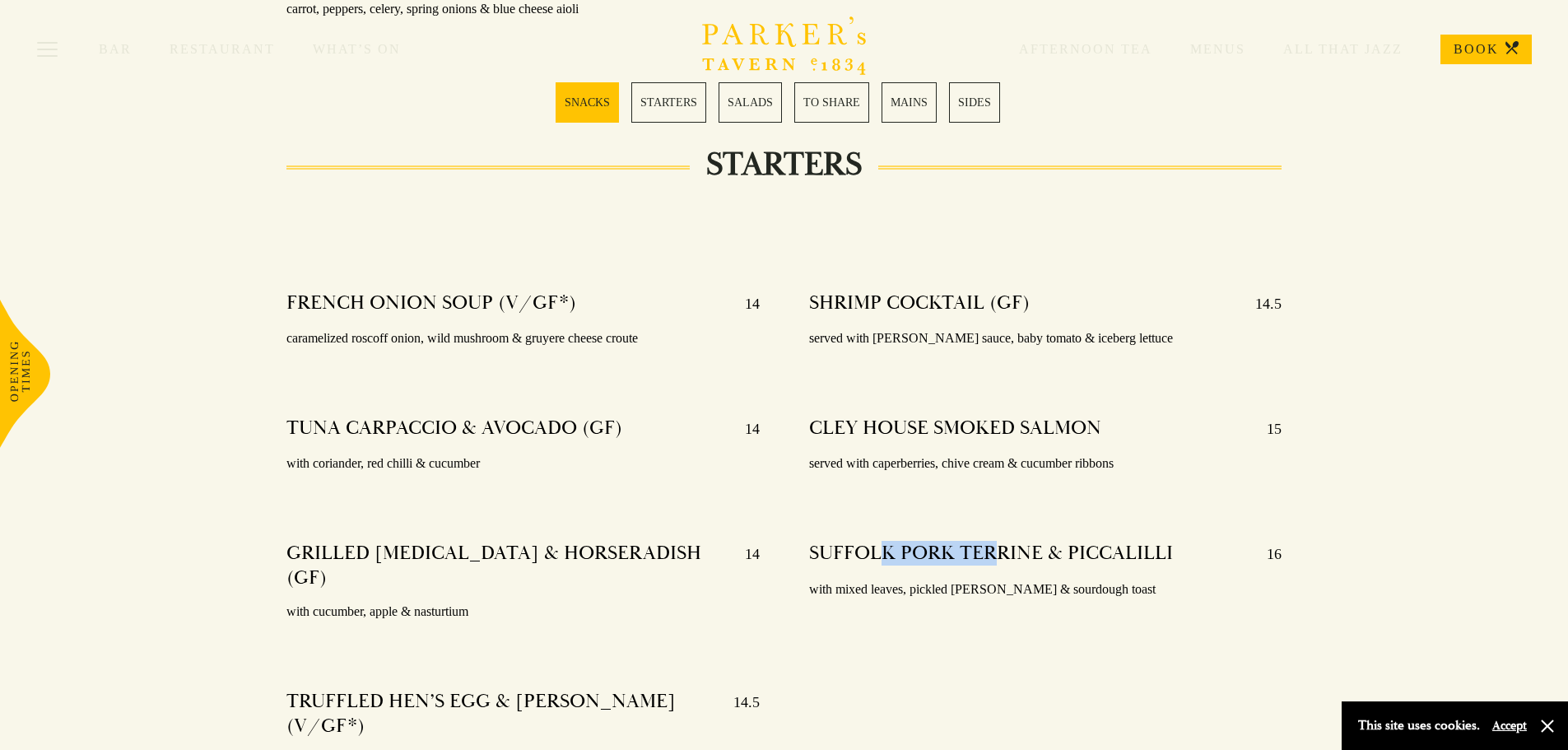
drag, startPoint x: 888, startPoint y: 553, endPoint x: 995, endPoint y: 562, distance: 107.4
click at [995, 562] on h4 "SUFFOLK PORK TERRINE & PICCALILLI" at bounding box center [992, 553] width 364 height 26
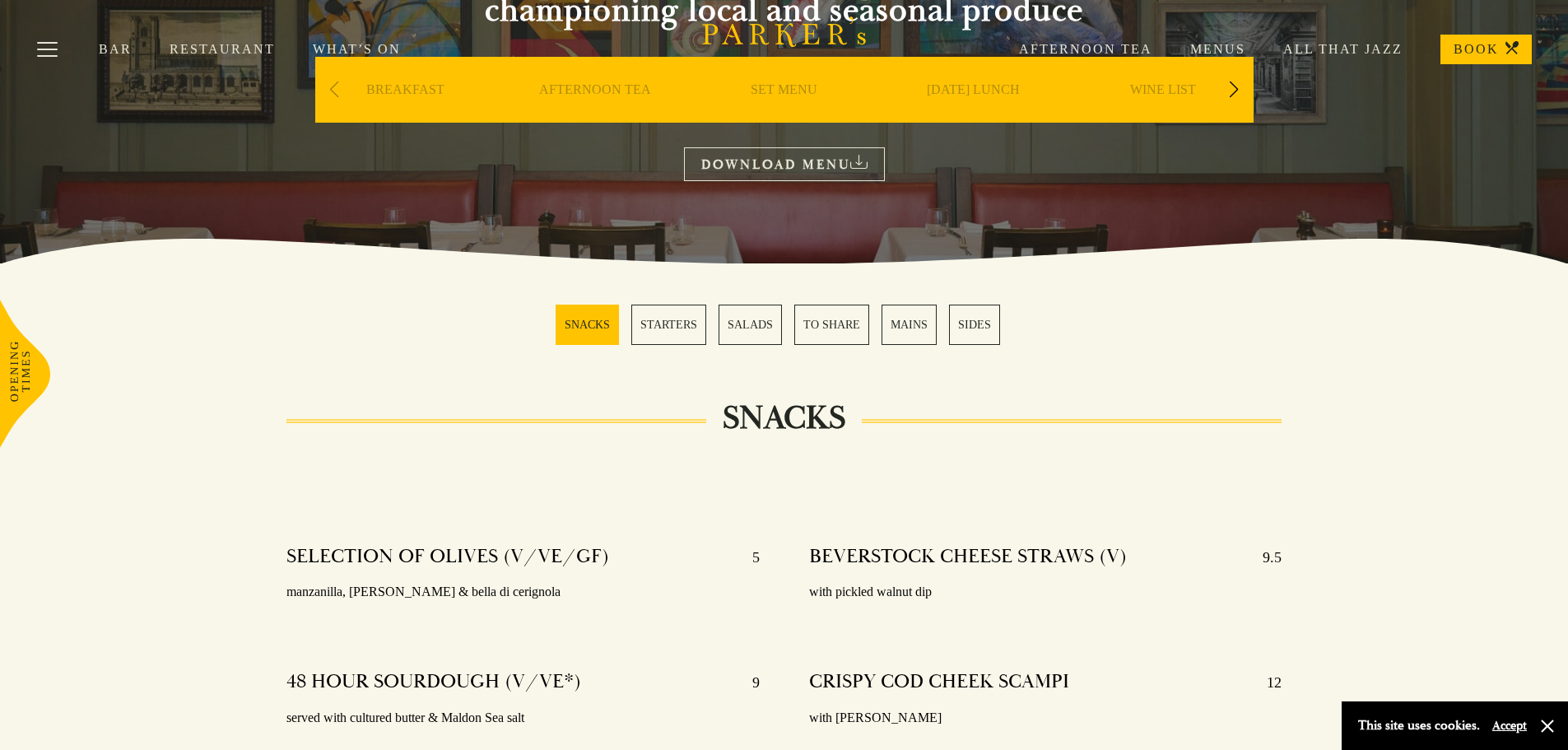
scroll to position [201, 0]
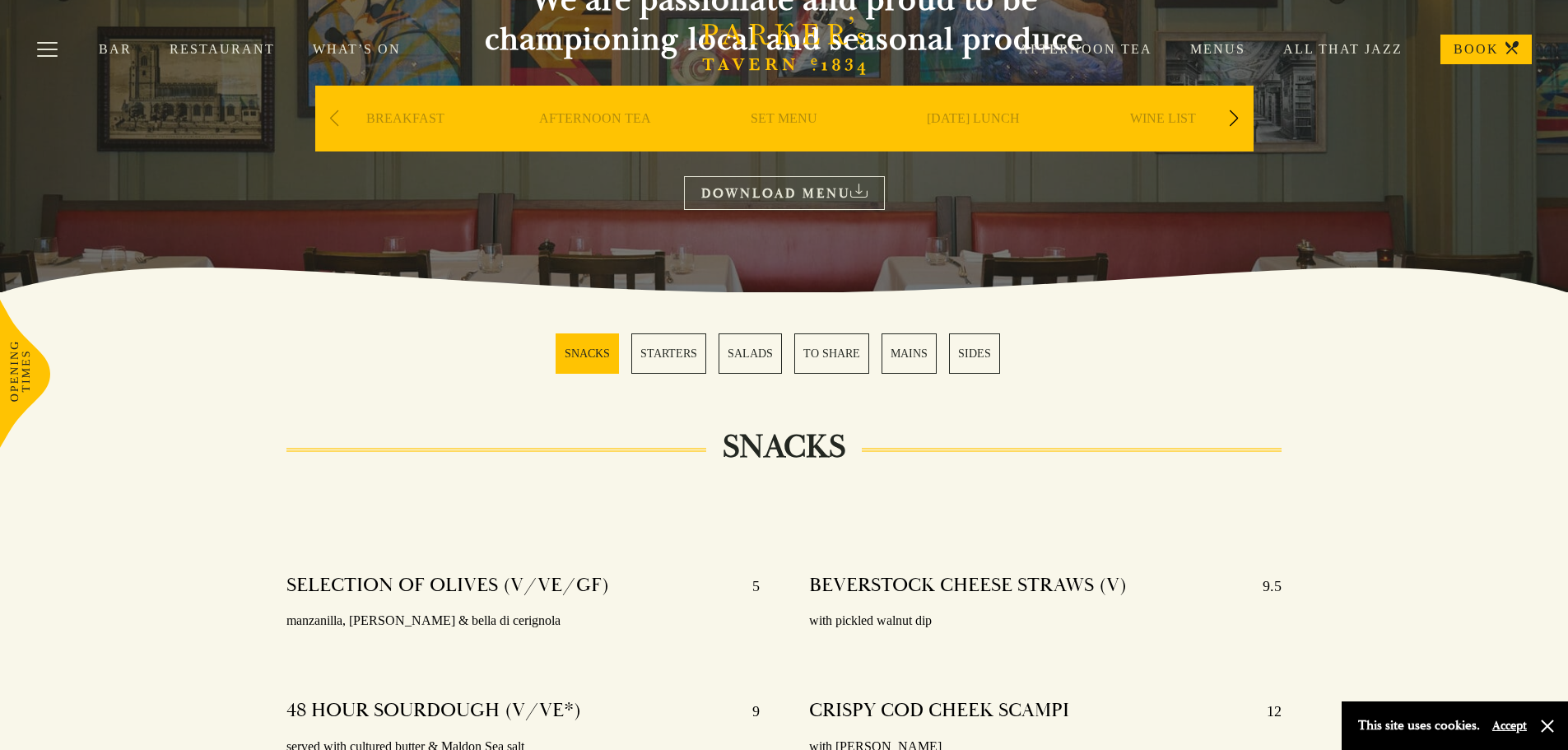
click at [764, 138] on link "SET MENU" at bounding box center [784, 143] width 66 height 66
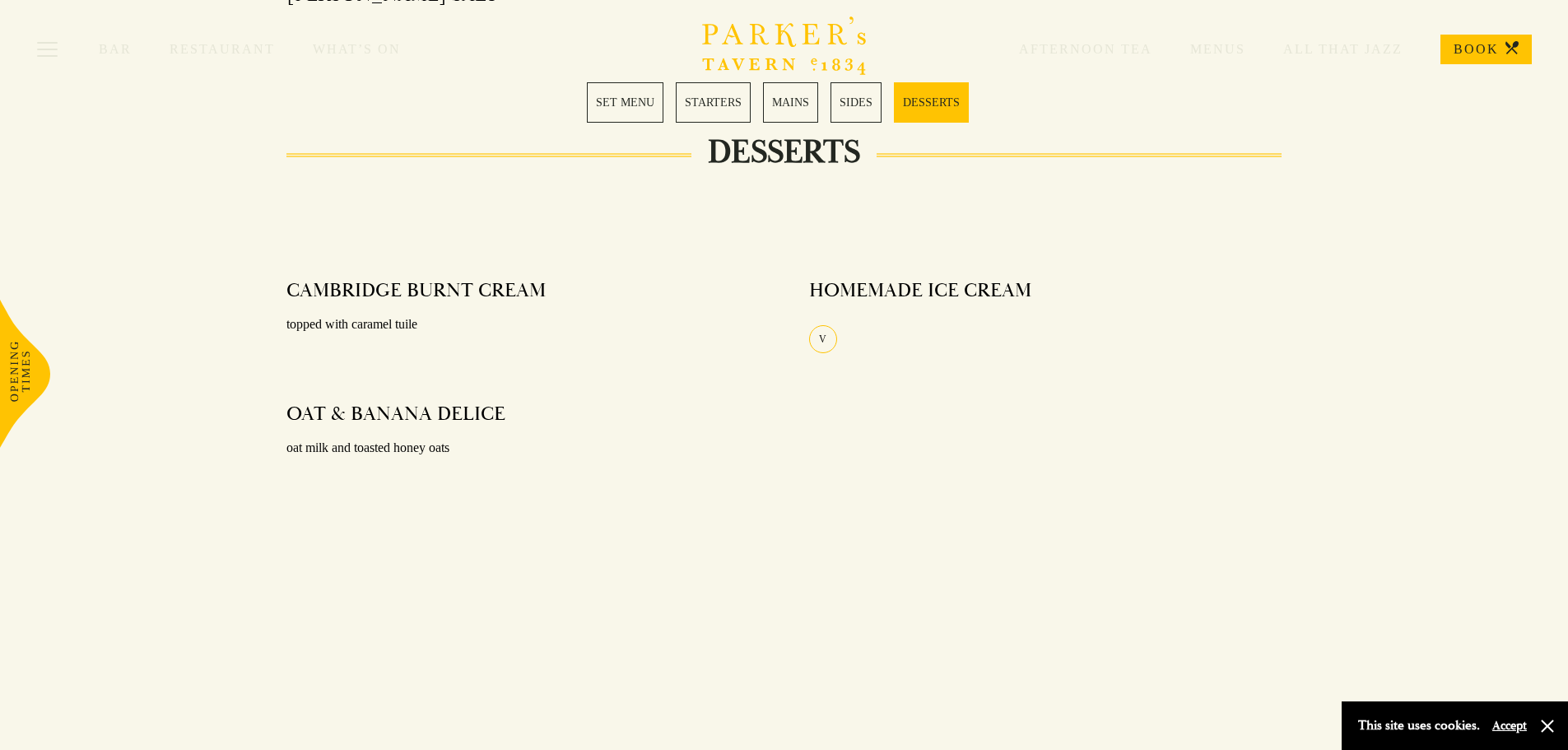
scroll to position [2058, 0]
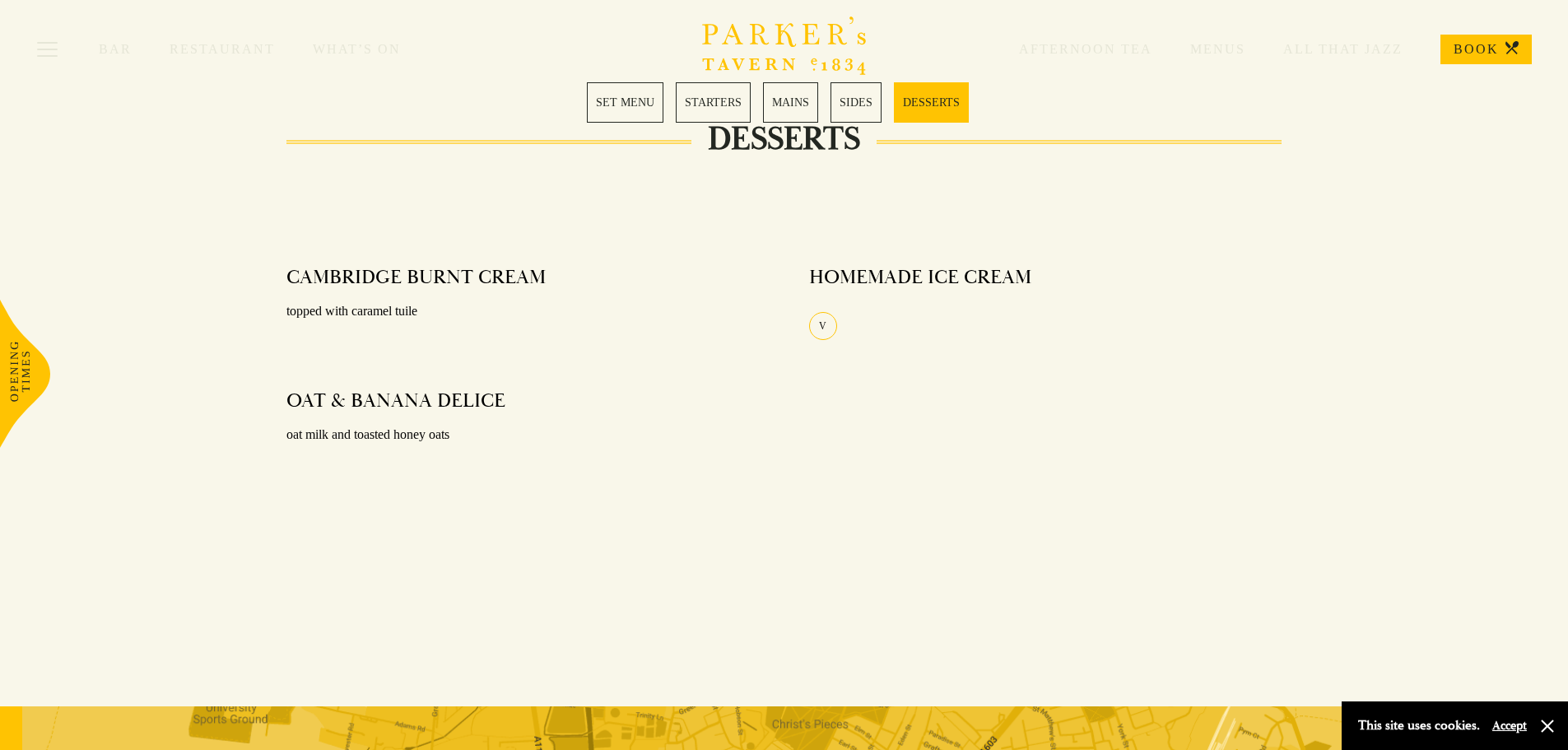
click at [932, 105] on link "DESSERTS" at bounding box center [932, 102] width 75 height 40
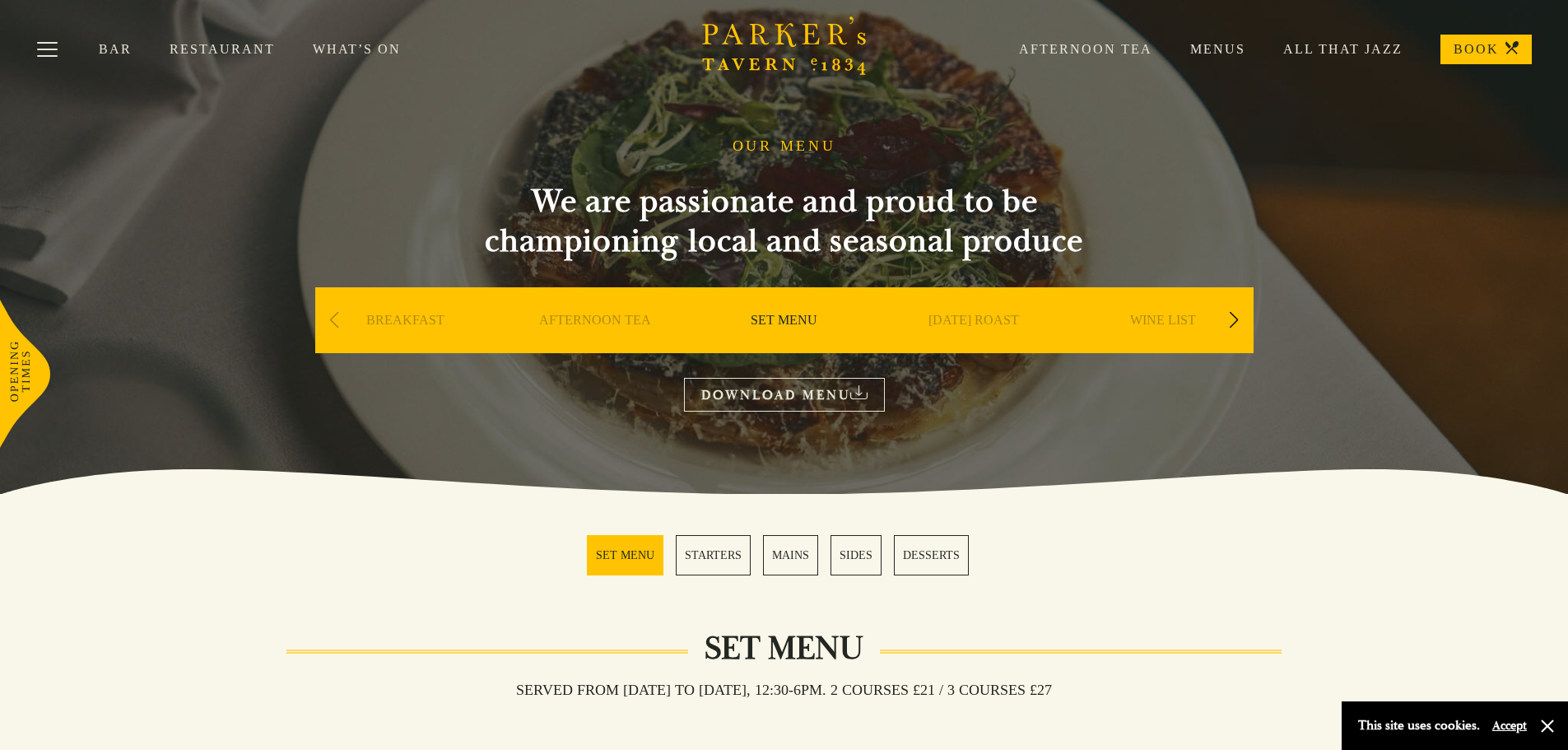
click at [413, 312] on div "BREAKFAST" at bounding box center [406, 345] width 181 height 116
click at [409, 318] on link "BREAKFAST" at bounding box center [405, 345] width 78 height 66
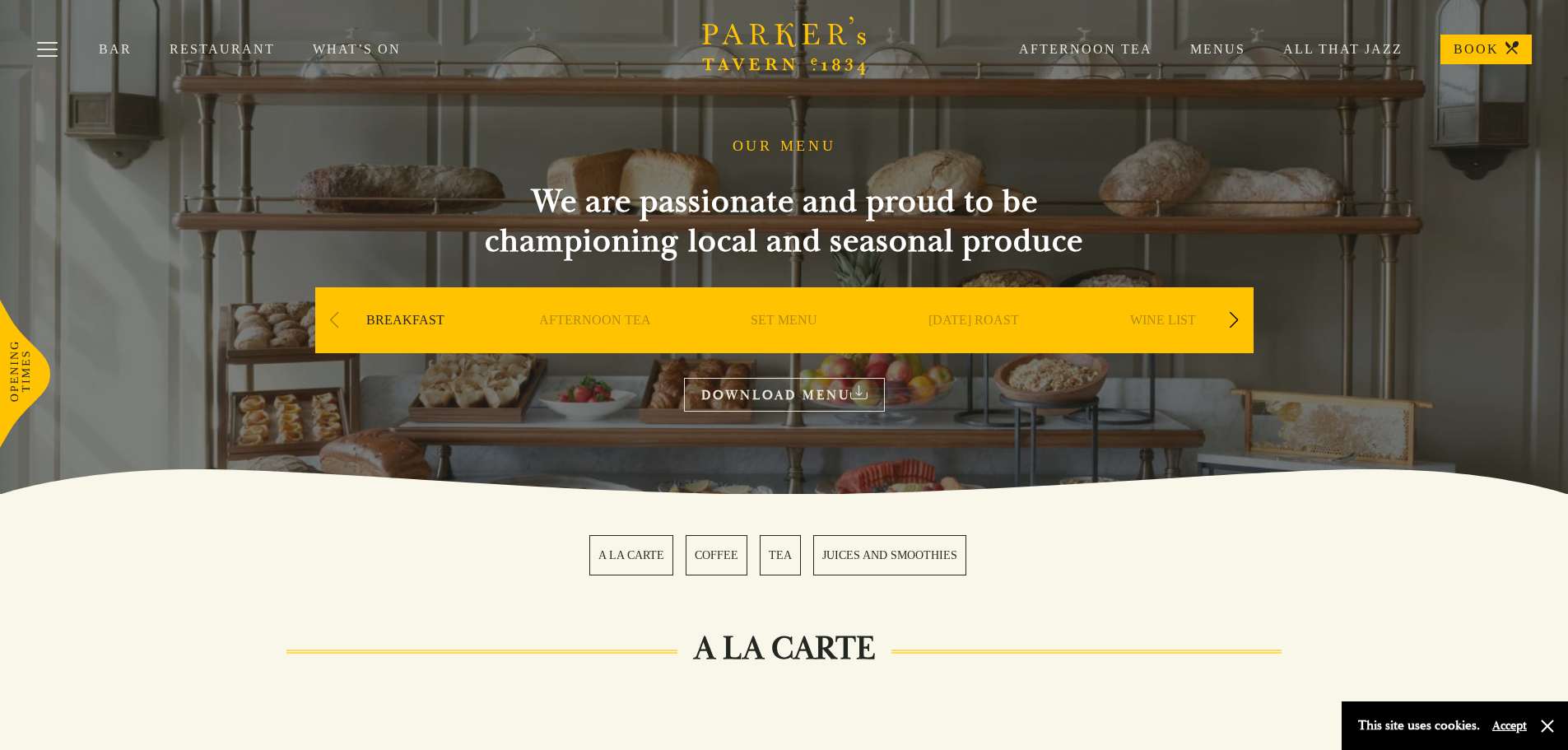
click at [1232, 330] on div "Next slide" at bounding box center [1234, 320] width 22 height 37
click at [1231, 330] on div "Next slide" at bounding box center [1234, 320] width 22 height 37
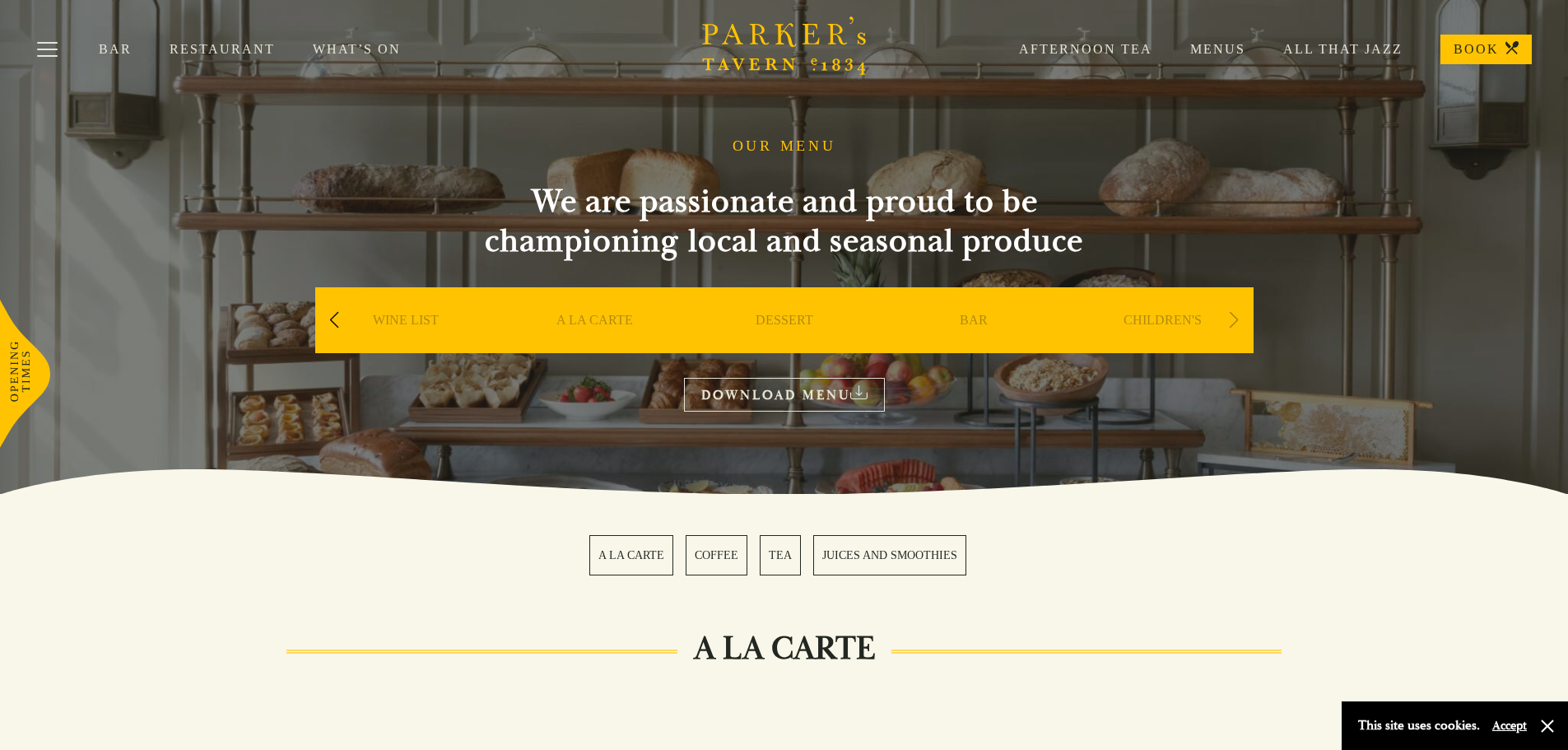
click at [813, 331] on div "DESSERT" at bounding box center [784, 345] width 181 height 116
click at [796, 325] on link "DESSERT" at bounding box center [784, 345] width 58 height 66
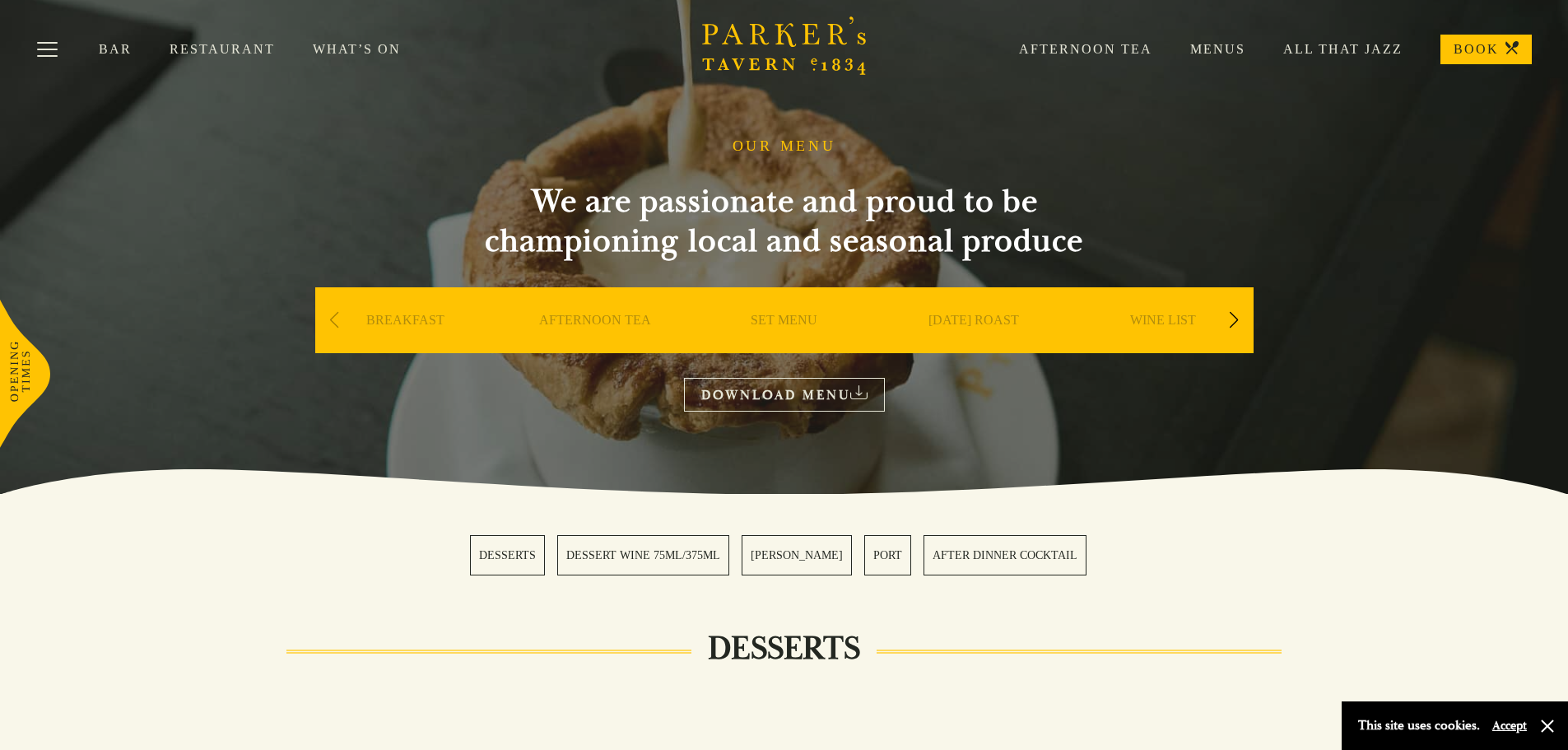
click at [1235, 320] on div "Next slide" at bounding box center [1234, 320] width 22 height 37
click at [958, 321] on link "A LA CARTE" at bounding box center [972, 345] width 76 height 66
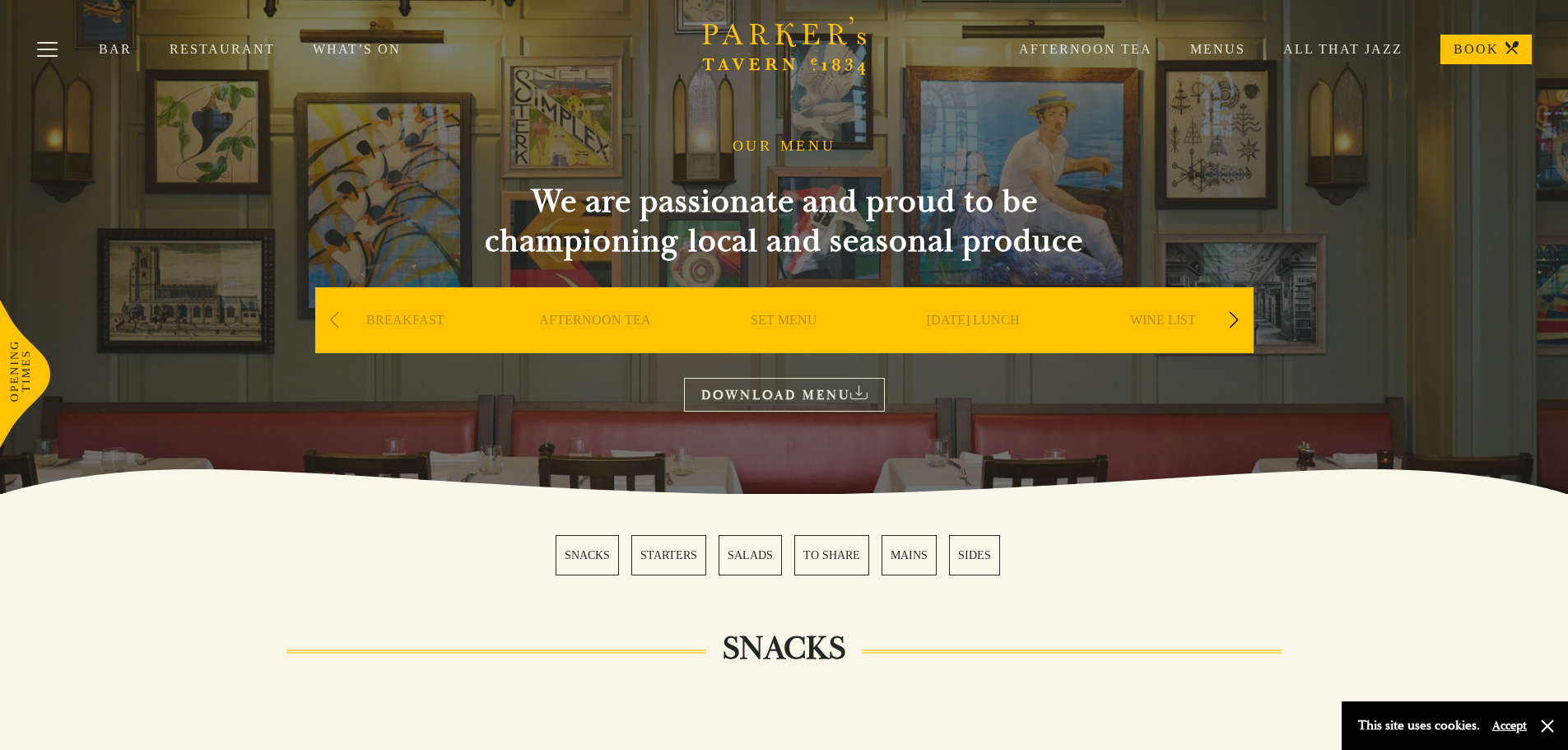
click at [1236, 319] on div "Next slide" at bounding box center [1234, 320] width 22 height 37
click at [1234, 323] on div "Next slide" at bounding box center [1234, 320] width 22 height 37
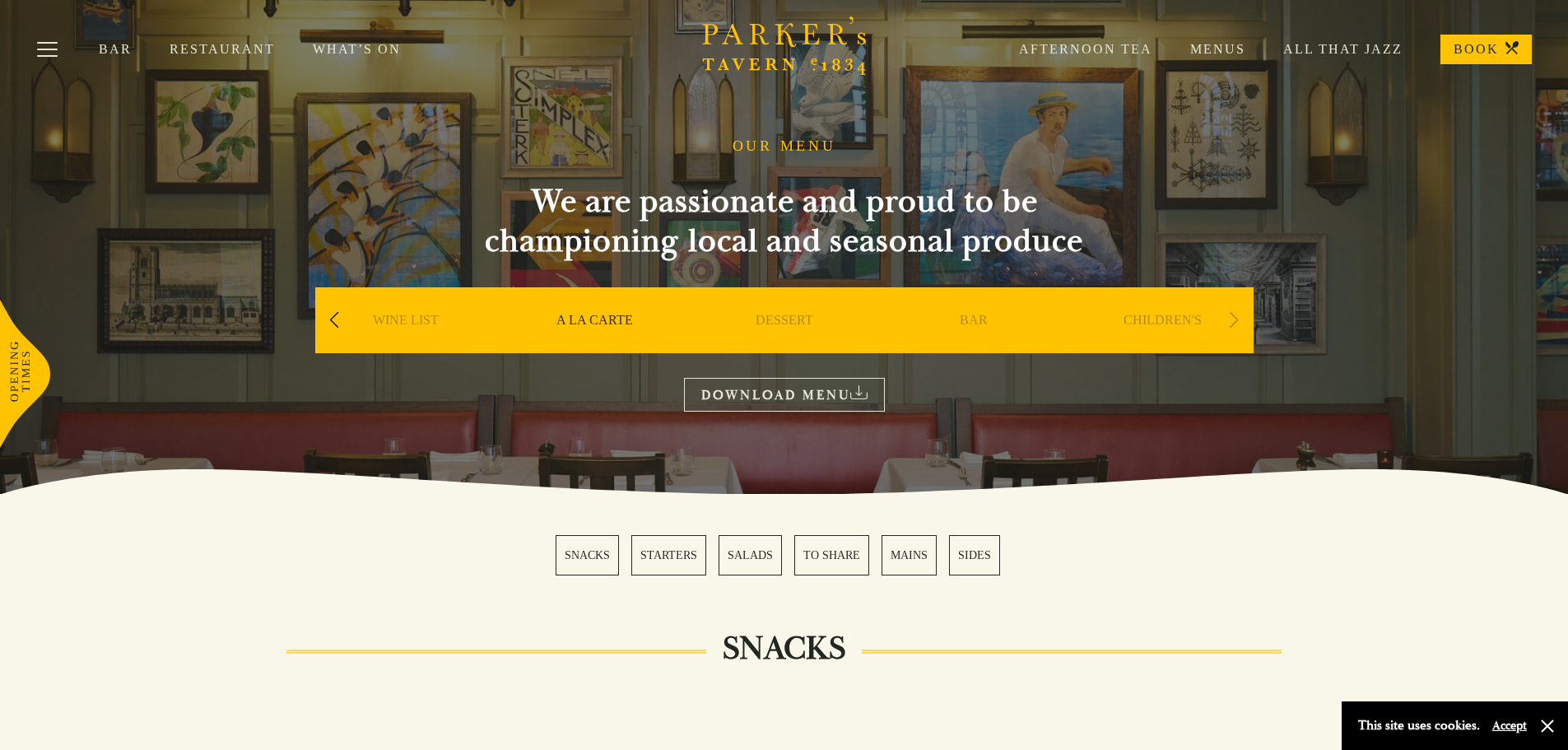
click at [339, 322] on div "Previous slide" at bounding box center [334, 320] width 22 height 37
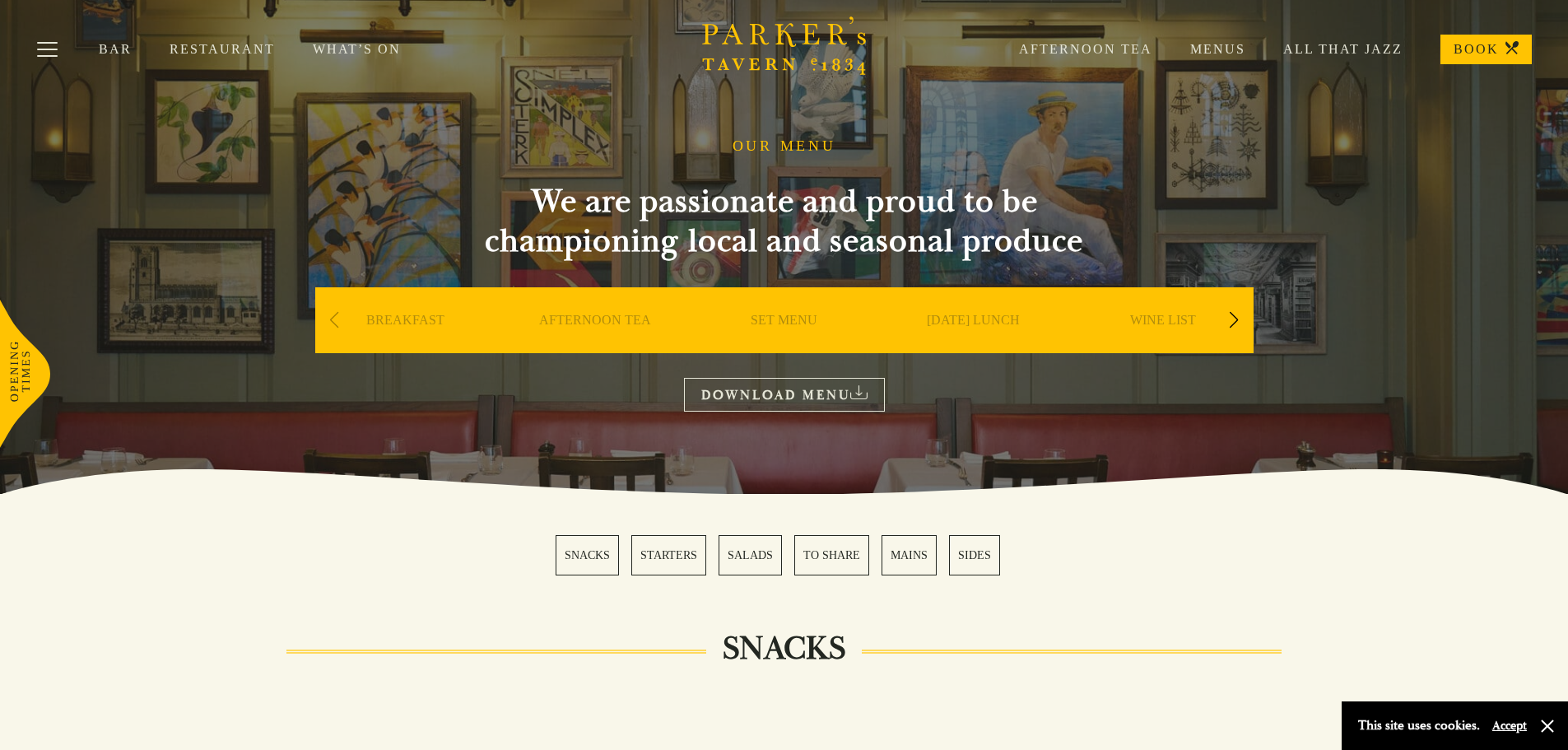
click at [336, 325] on div "Previous slide" at bounding box center [334, 320] width 22 height 37
click at [1217, 52] on link "Menus" at bounding box center [1199, 49] width 93 height 16
click at [64, 65] on button "Toggle navigation" at bounding box center [47, 52] width 70 height 70
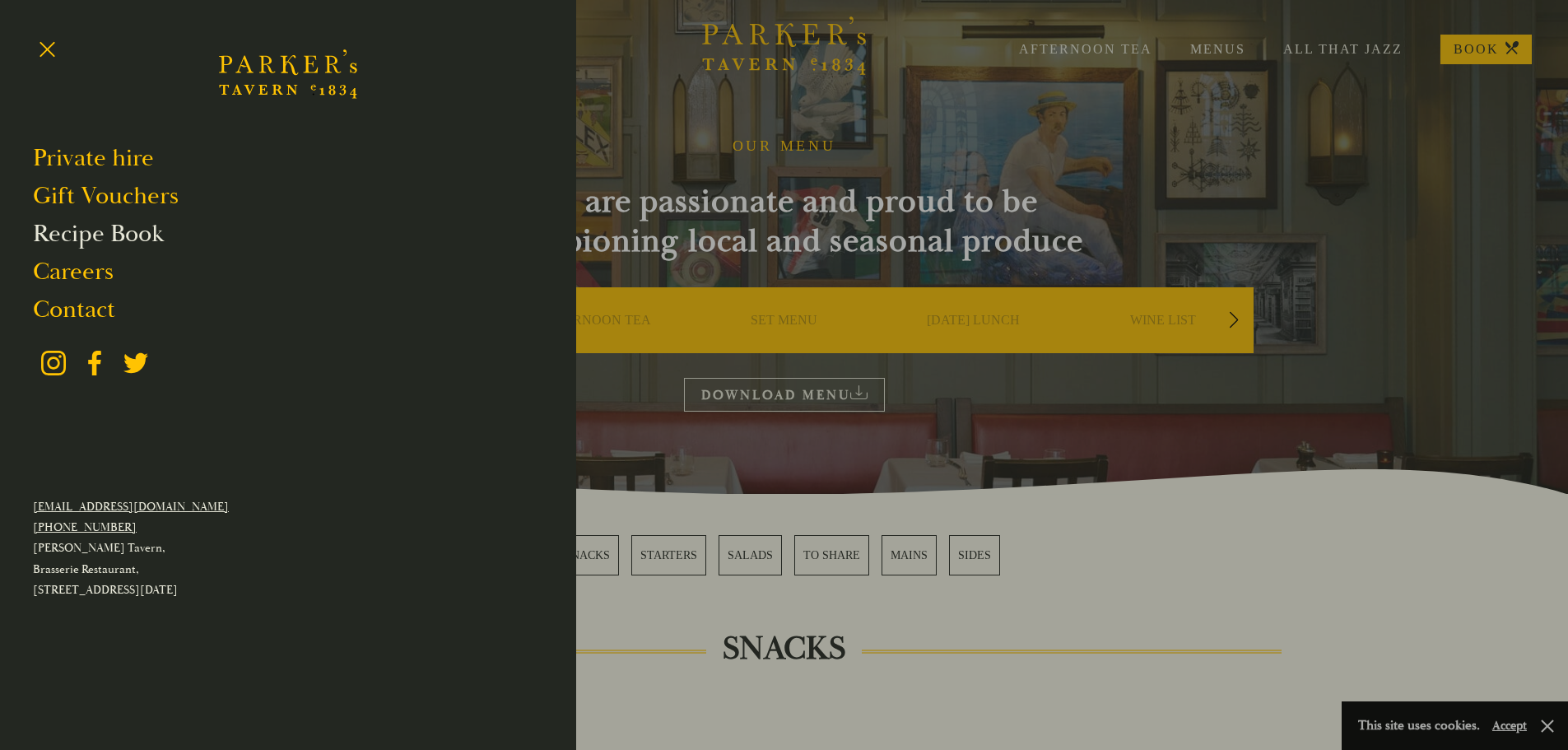
click at [86, 230] on link "Recipe Book" at bounding box center [98, 233] width 131 height 31
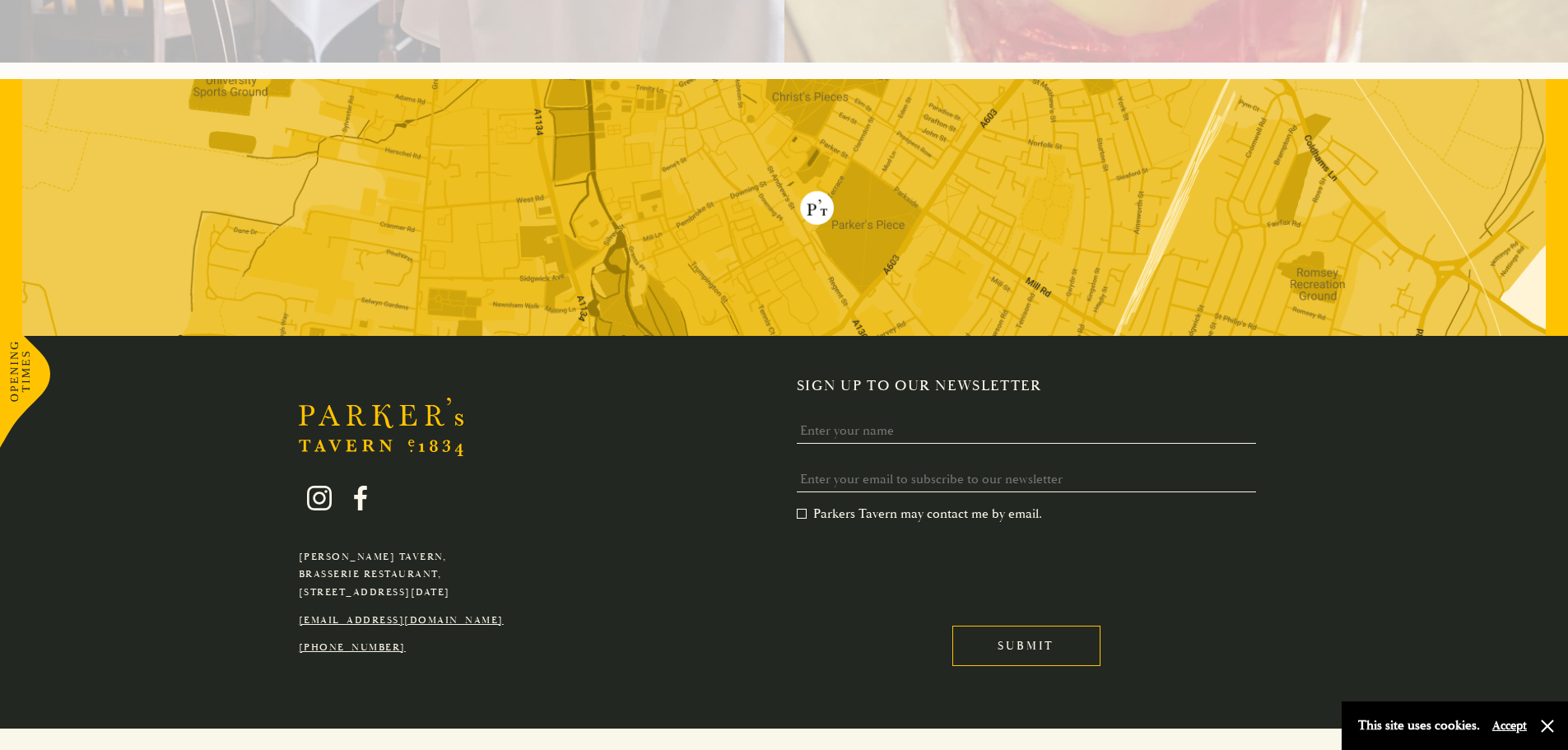
scroll to position [3663, 0]
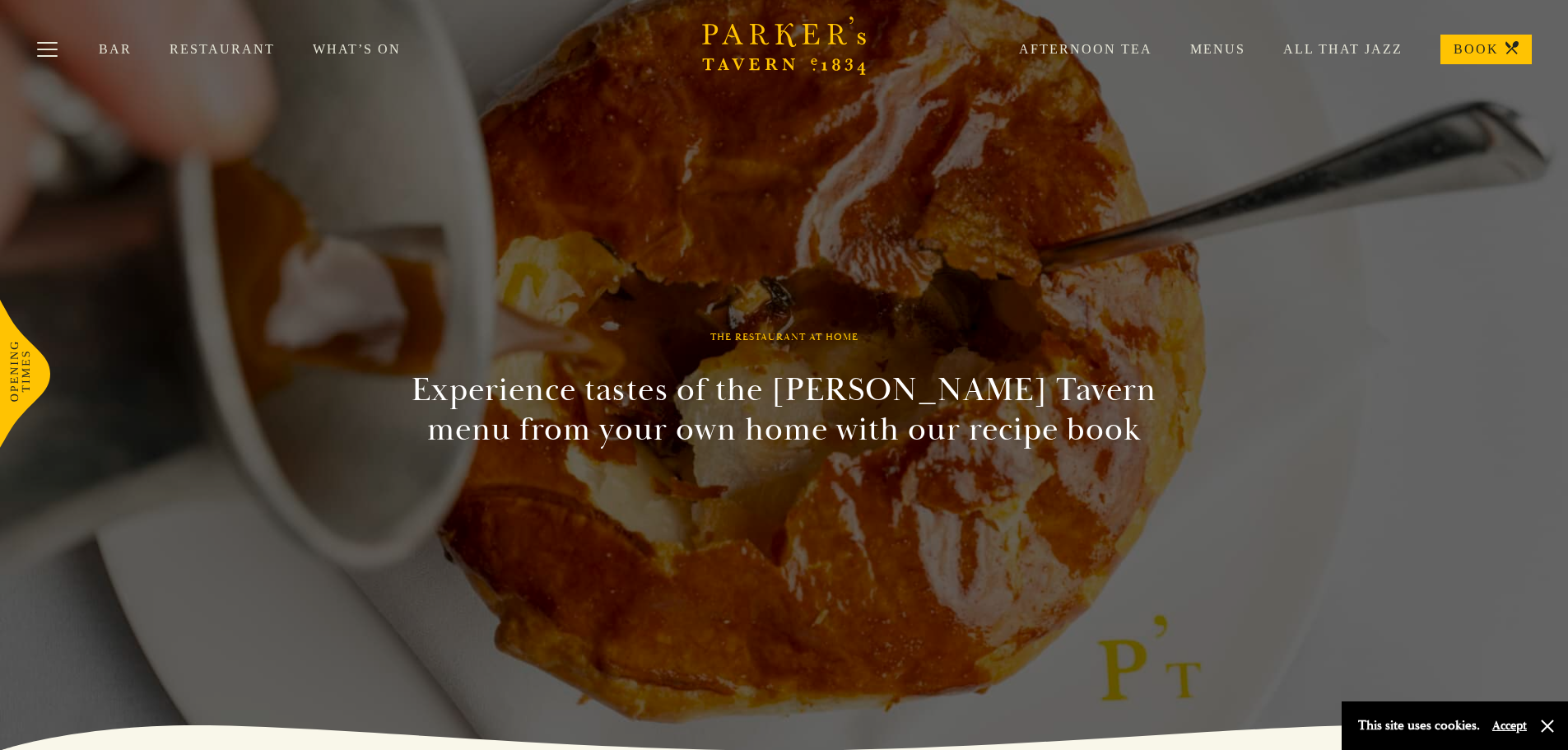
click at [1209, 49] on link "Menus" at bounding box center [1199, 49] width 93 height 16
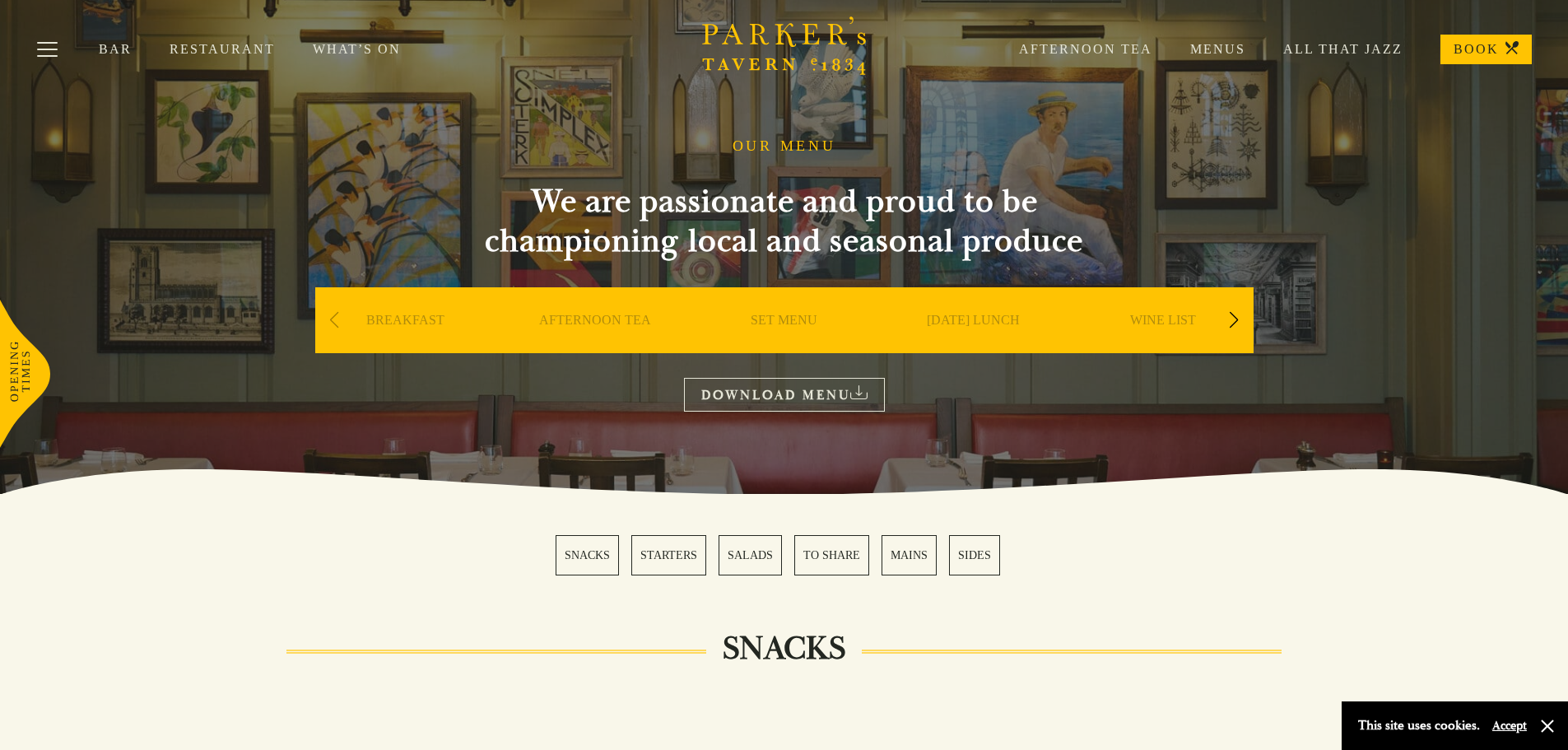
click at [913, 550] on link "MAINS" at bounding box center [909, 555] width 55 height 40
click at [821, 408] on link "DOWNLOAD MENU" at bounding box center [784, 394] width 200 height 34
